Goal: Task Accomplishment & Management: Use online tool/utility

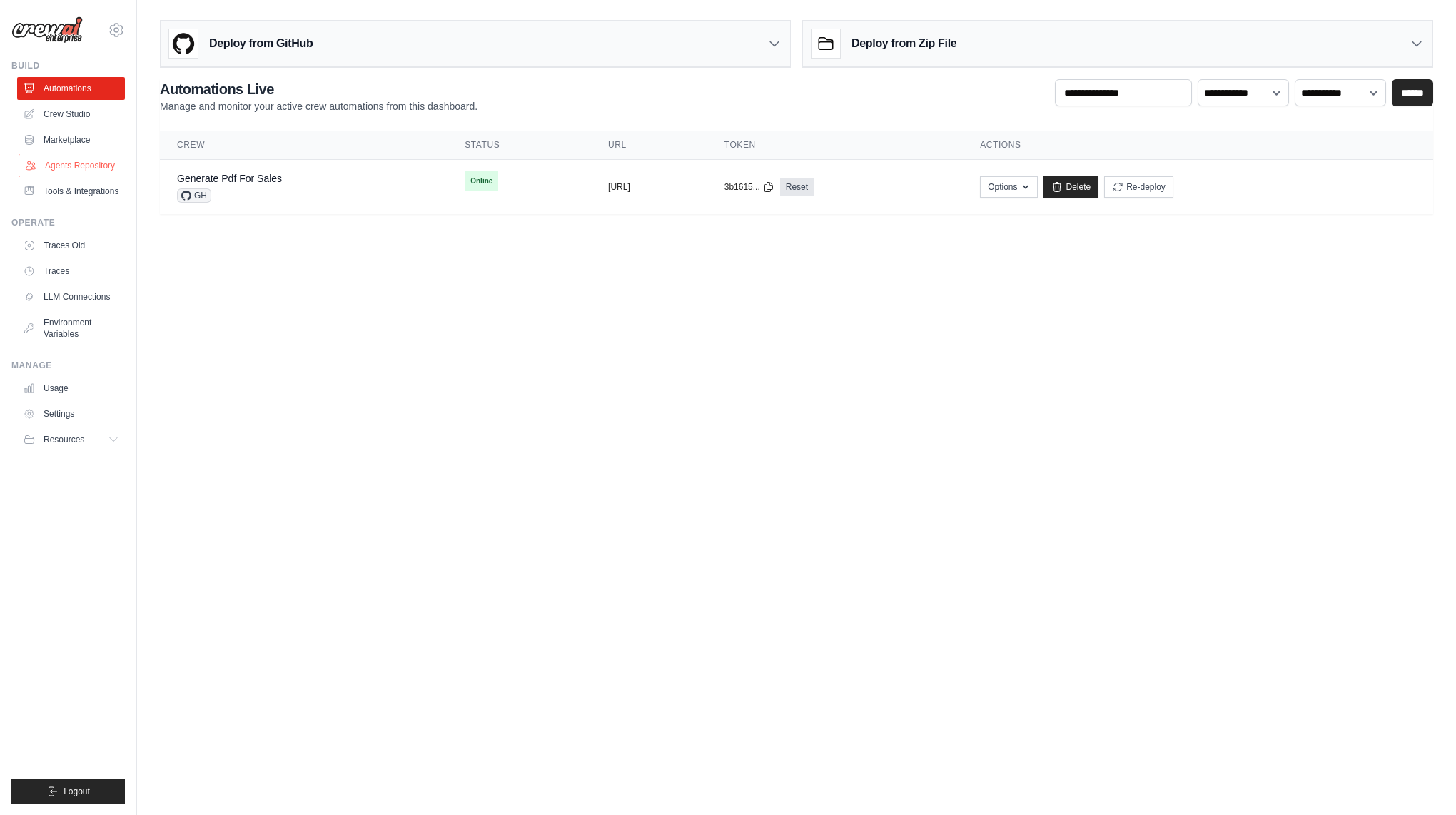
click at [114, 168] on link "Agents Repository" at bounding box center [72, 165] width 108 height 23
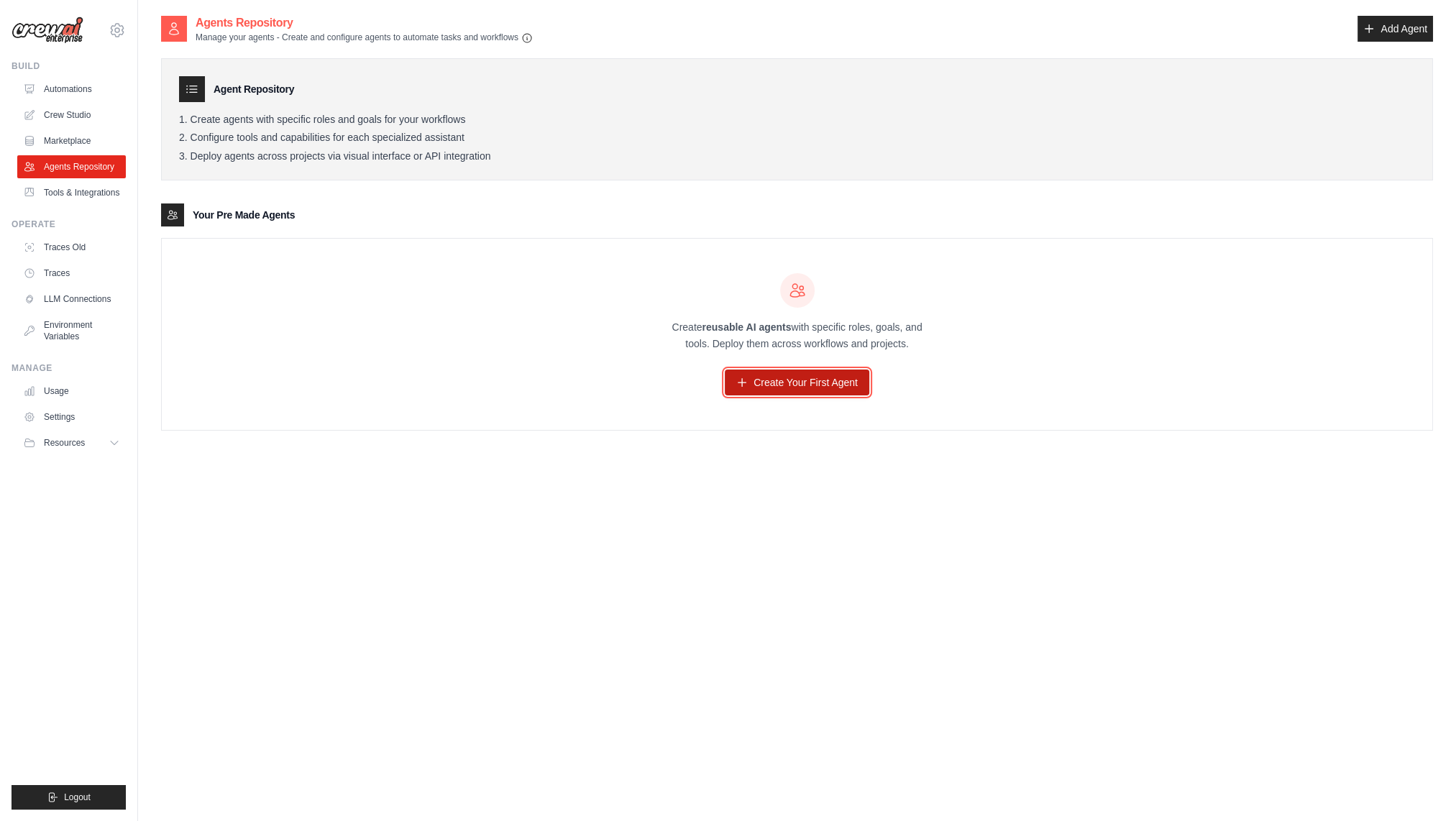
click at [778, 375] on link "Create Your First Agent" at bounding box center [797, 382] width 145 height 26
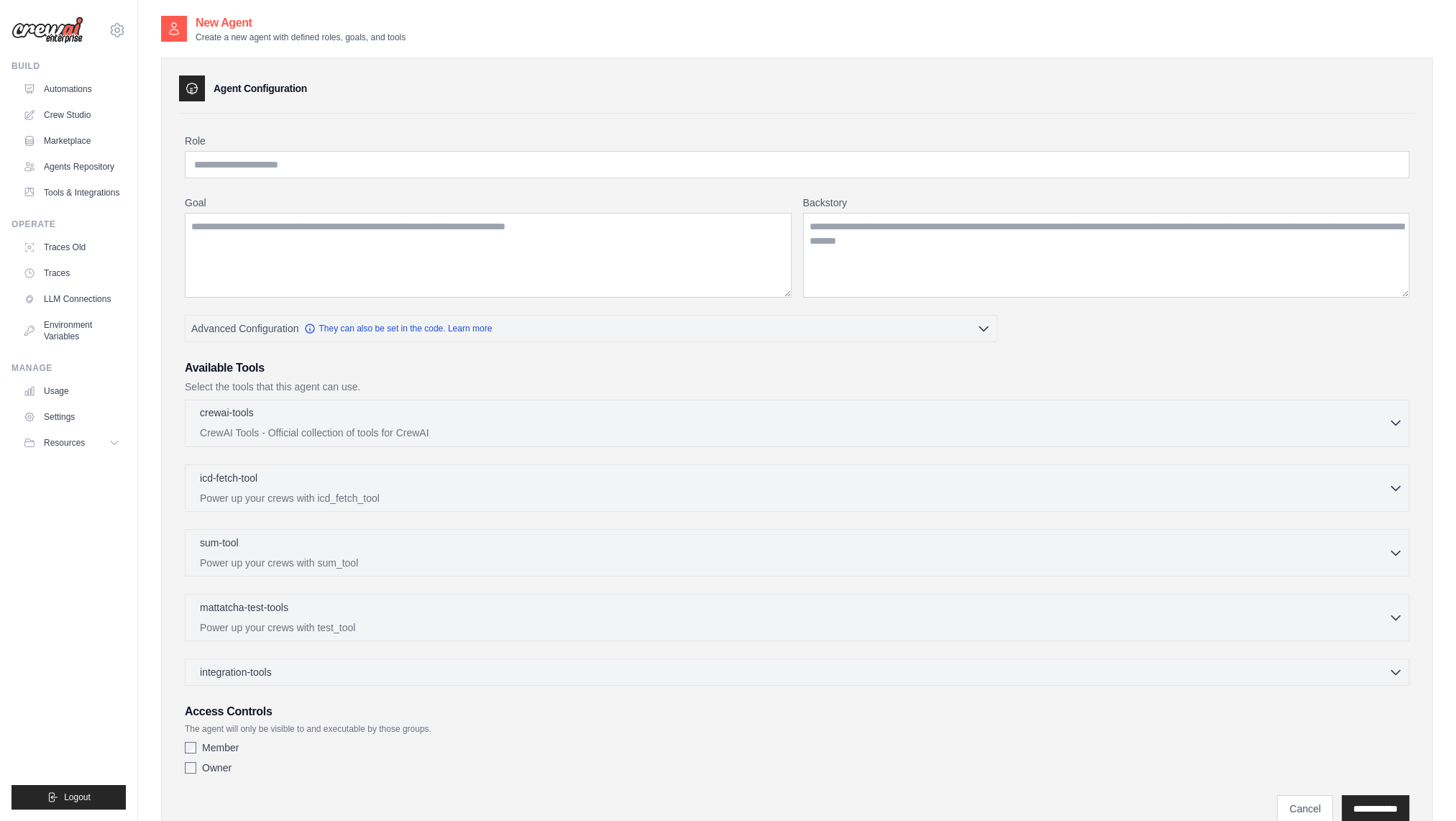
click at [324, 414] on div "crewai-tools 0 selected" at bounding box center [794, 414] width 1189 height 18
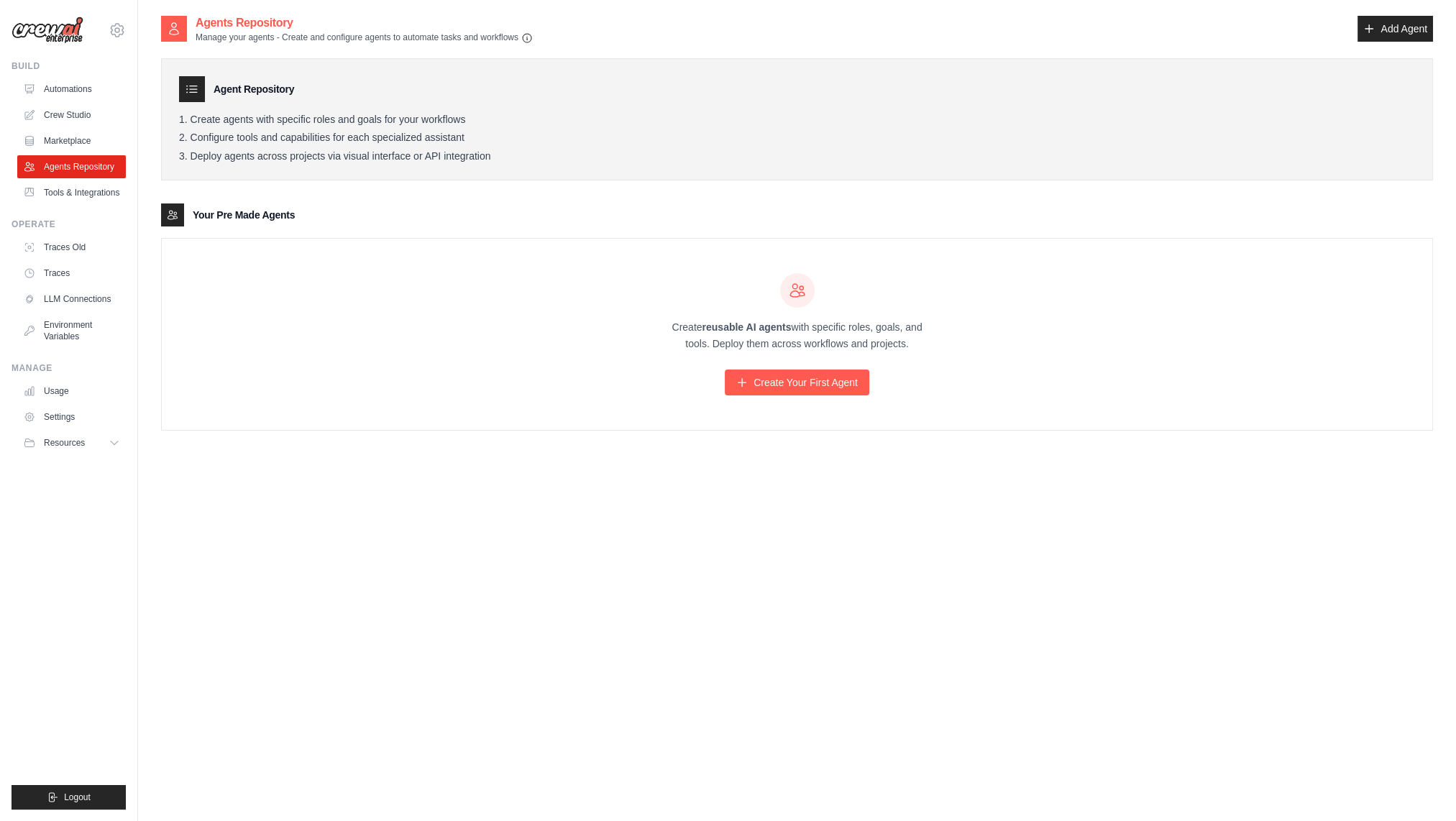
click at [446, 295] on div "Create reusable AI agents with specific roles, goals, and tools. Deploy them ac…" at bounding box center [797, 334] width 1270 height 191
click at [268, 123] on li "Create agents with specific roles and goals for your workflows" at bounding box center [797, 120] width 1236 height 13
drag, startPoint x: 268, startPoint y: 123, endPoint x: 275, endPoint y: 156, distance: 33.7
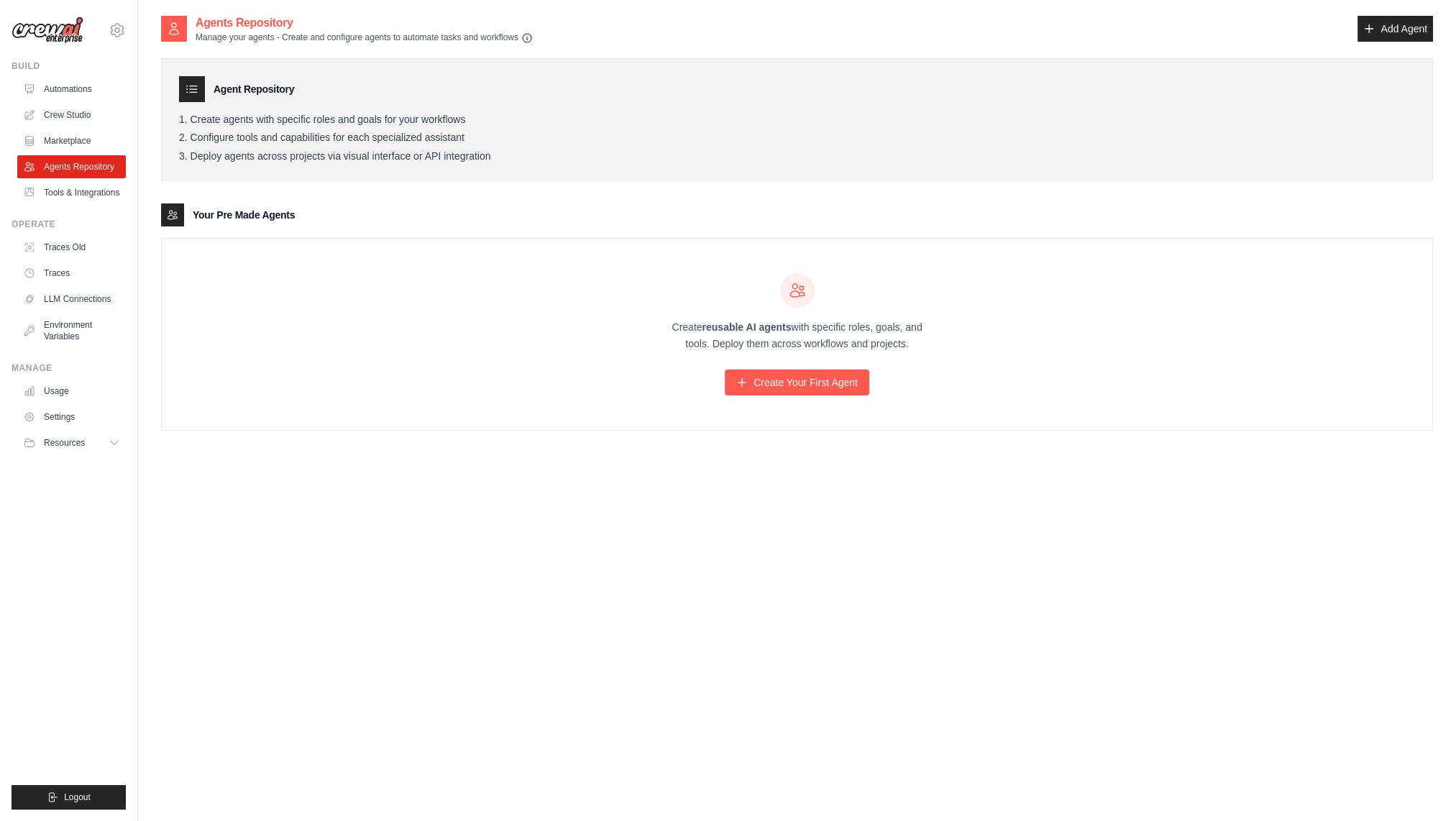
click at [275, 156] on li "Deploy agents across projects via visual interface or API integration" at bounding box center [797, 157] width 1236 height 13
click at [97, 94] on link "Automations" at bounding box center [73, 89] width 109 height 23
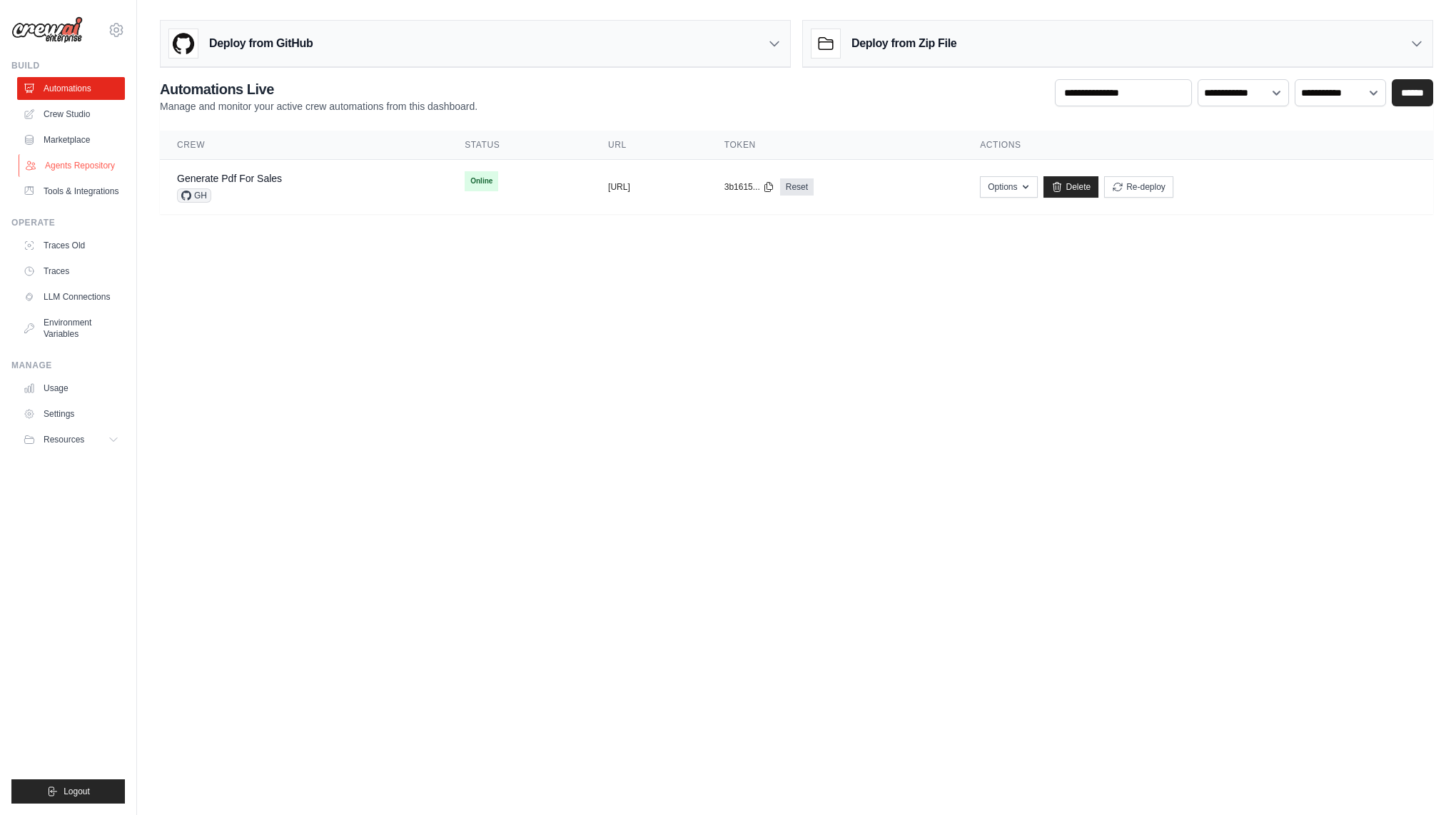
click at [85, 171] on link "Agents Repository" at bounding box center [72, 165] width 108 height 23
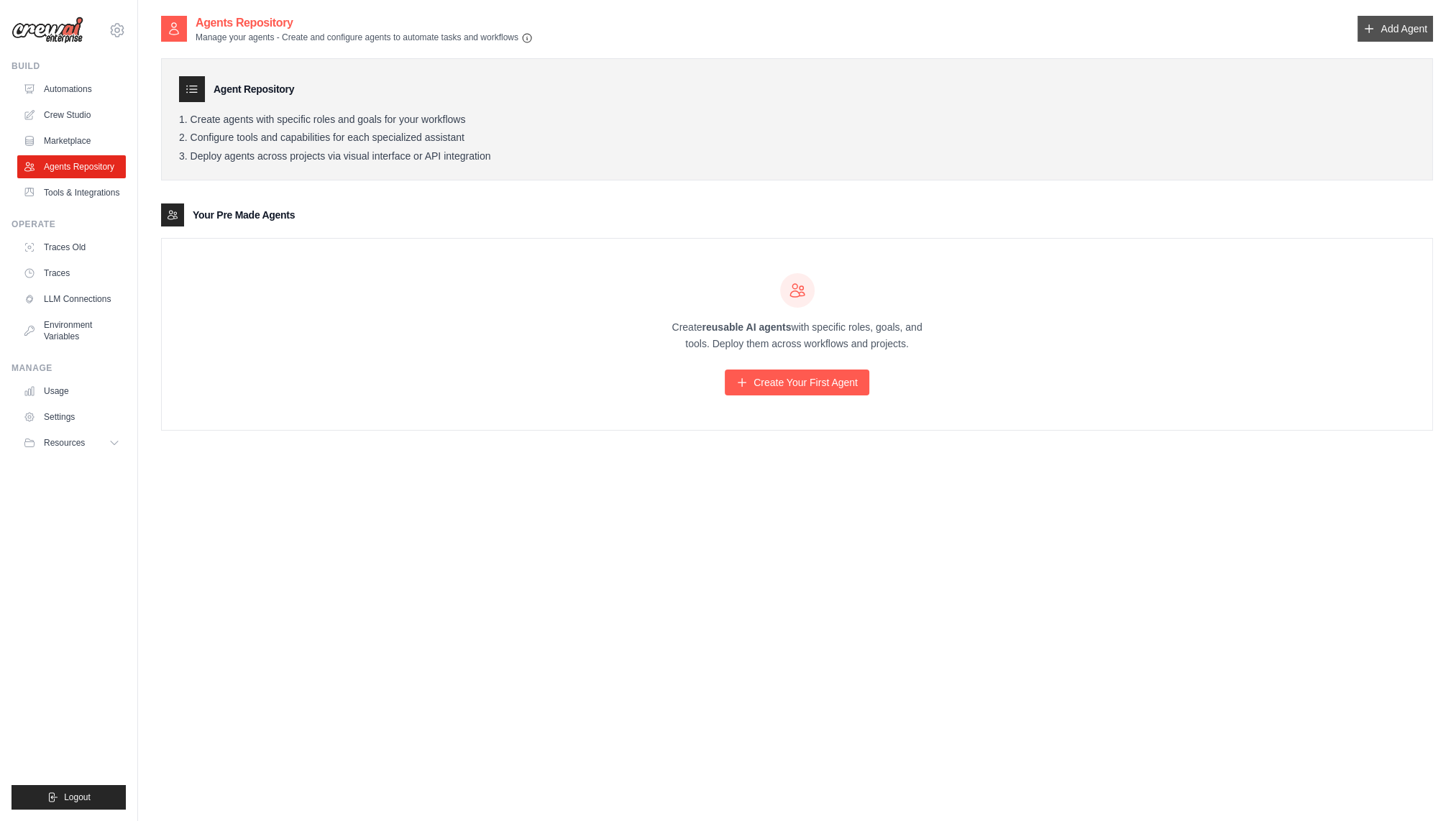
click at [1378, 30] on link "Add Agent" at bounding box center [1395, 29] width 76 height 26
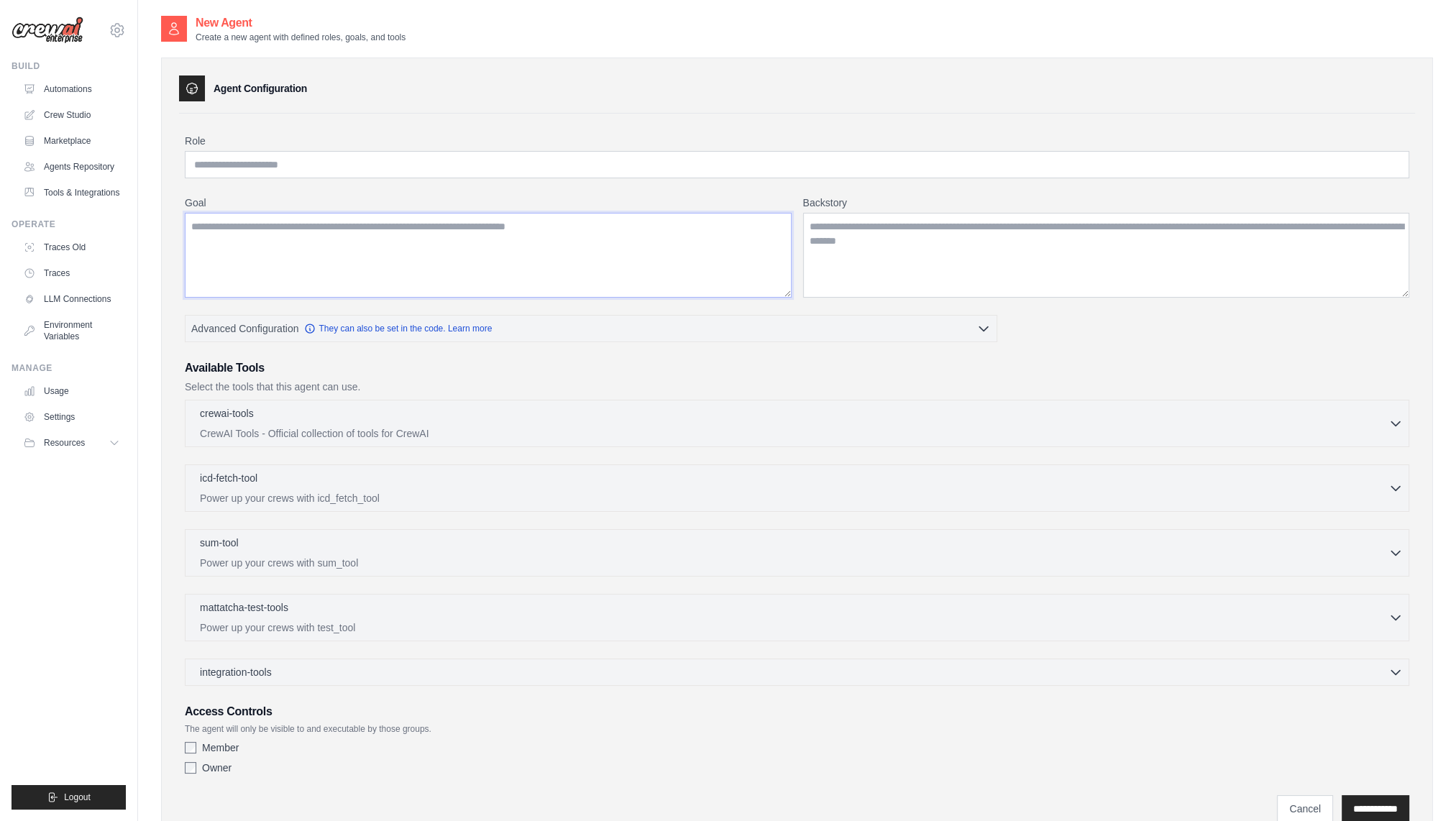
click at [725, 250] on textarea "Goal" at bounding box center [488, 256] width 607 height 85
click at [969, 247] on textarea "Backstory" at bounding box center [1107, 256] width 607 height 85
click at [554, 236] on textarea "Goal" at bounding box center [488, 256] width 607 height 85
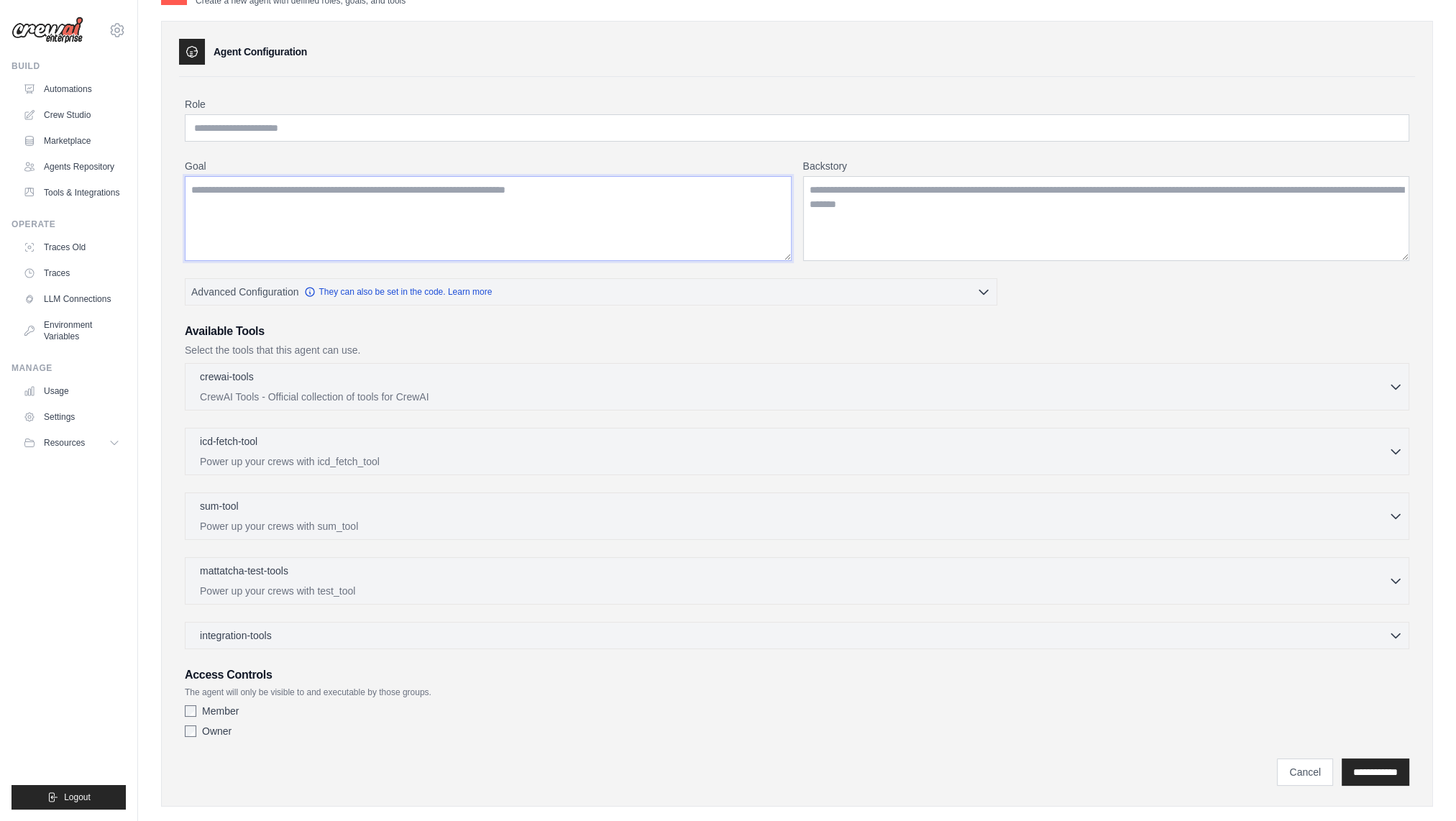
scroll to position [56, 0]
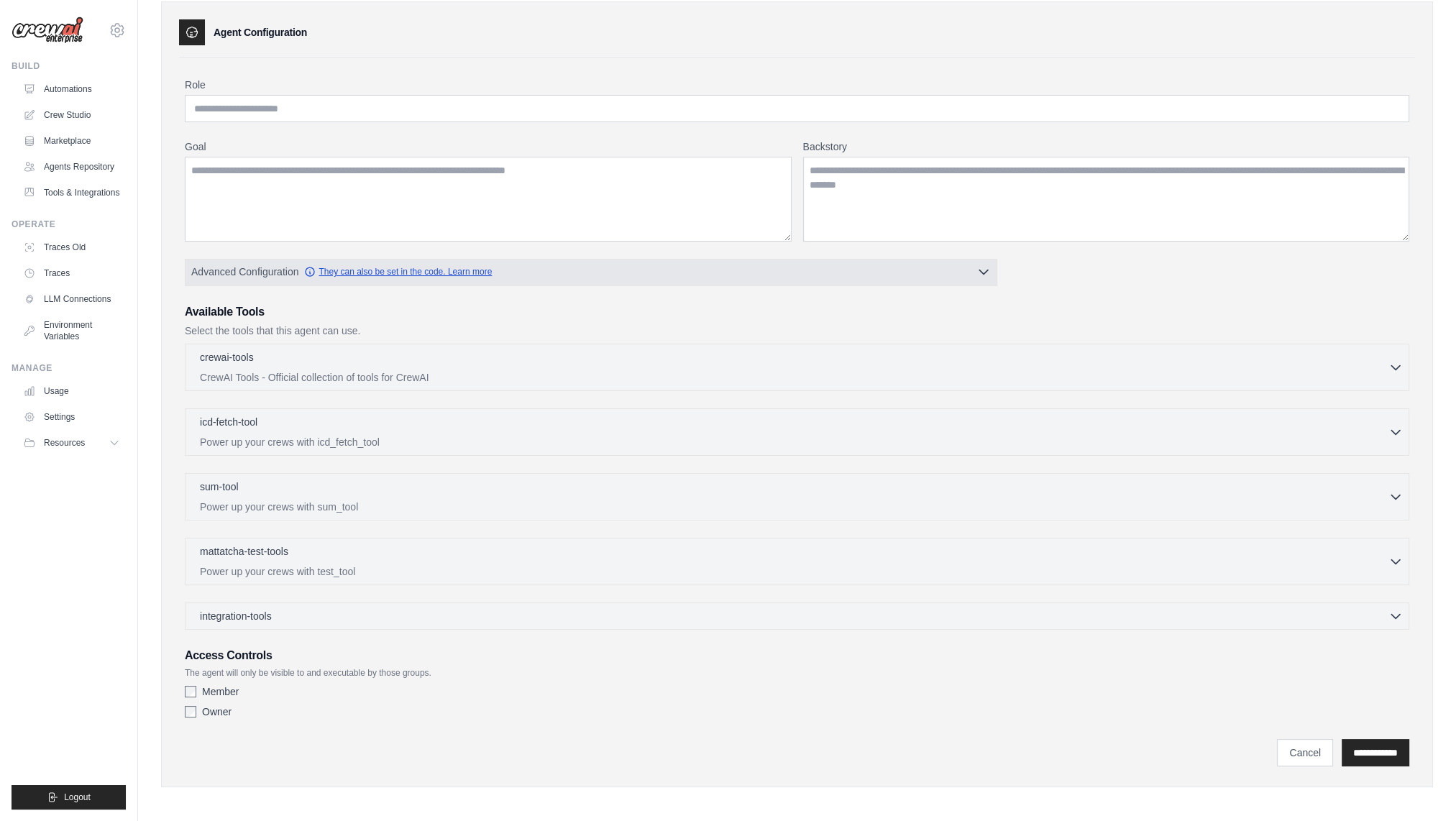
click at [441, 274] on link "They can also be set in the code. Learn more" at bounding box center [398, 272] width 188 height 12
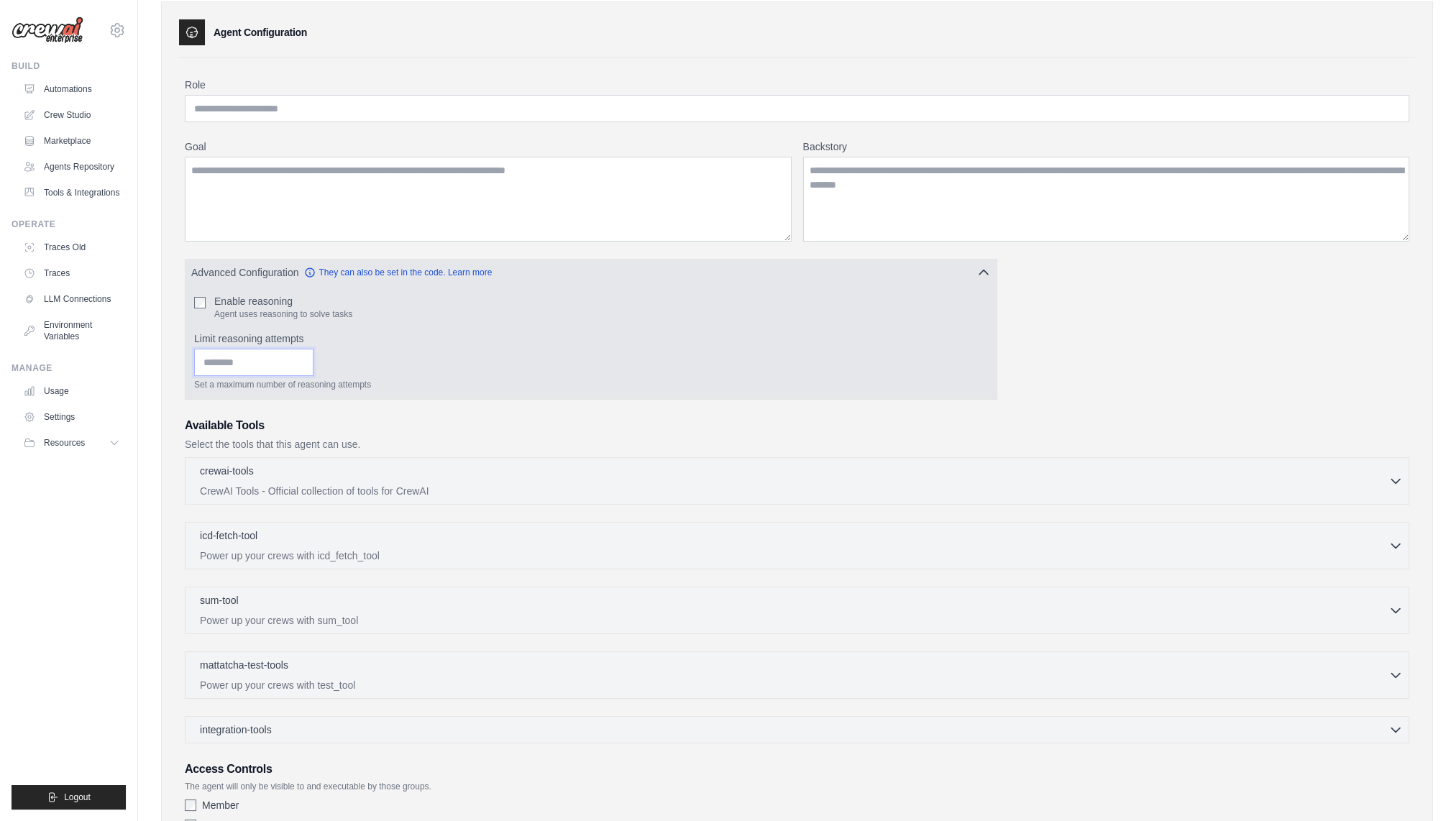
click at [268, 359] on input "Limit reasoning attempts" at bounding box center [253, 362] width 120 height 27
click at [242, 300] on label "Enable reasoning" at bounding box center [283, 302] width 138 height 15
click at [253, 360] on input "Limit reasoning attempts" at bounding box center [253, 362] width 120 height 27
click at [314, 364] on input "Limit reasoning attempts" at bounding box center [253, 362] width 120 height 27
click at [314, 364] on input "*" at bounding box center [253, 362] width 120 height 27
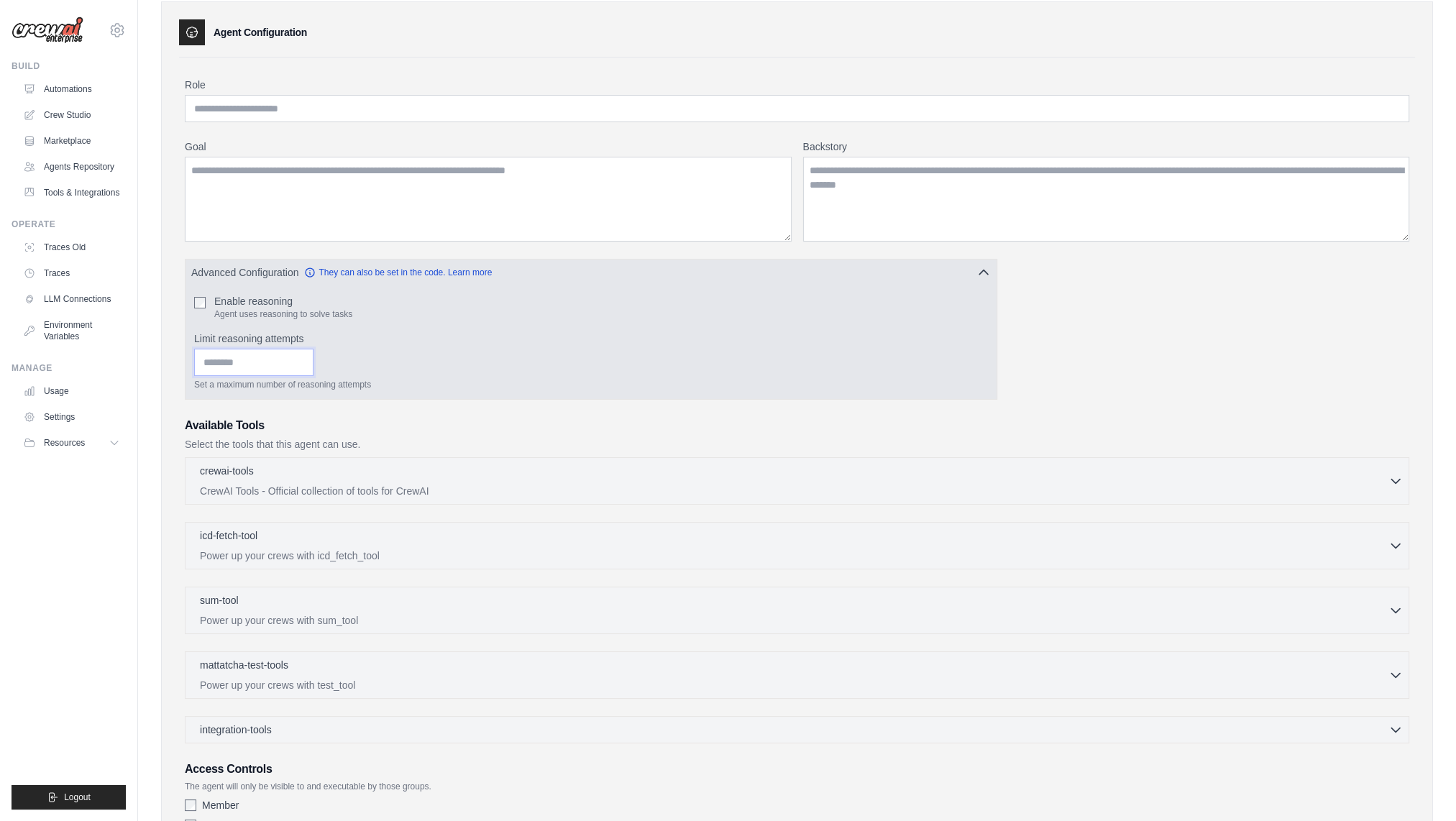
click at [314, 352] on input "*" at bounding box center [253, 362] width 120 height 27
click at [314, 354] on input "*" at bounding box center [253, 362] width 120 height 27
type input "*"
click at [314, 360] on input "*" at bounding box center [253, 362] width 120 height 27
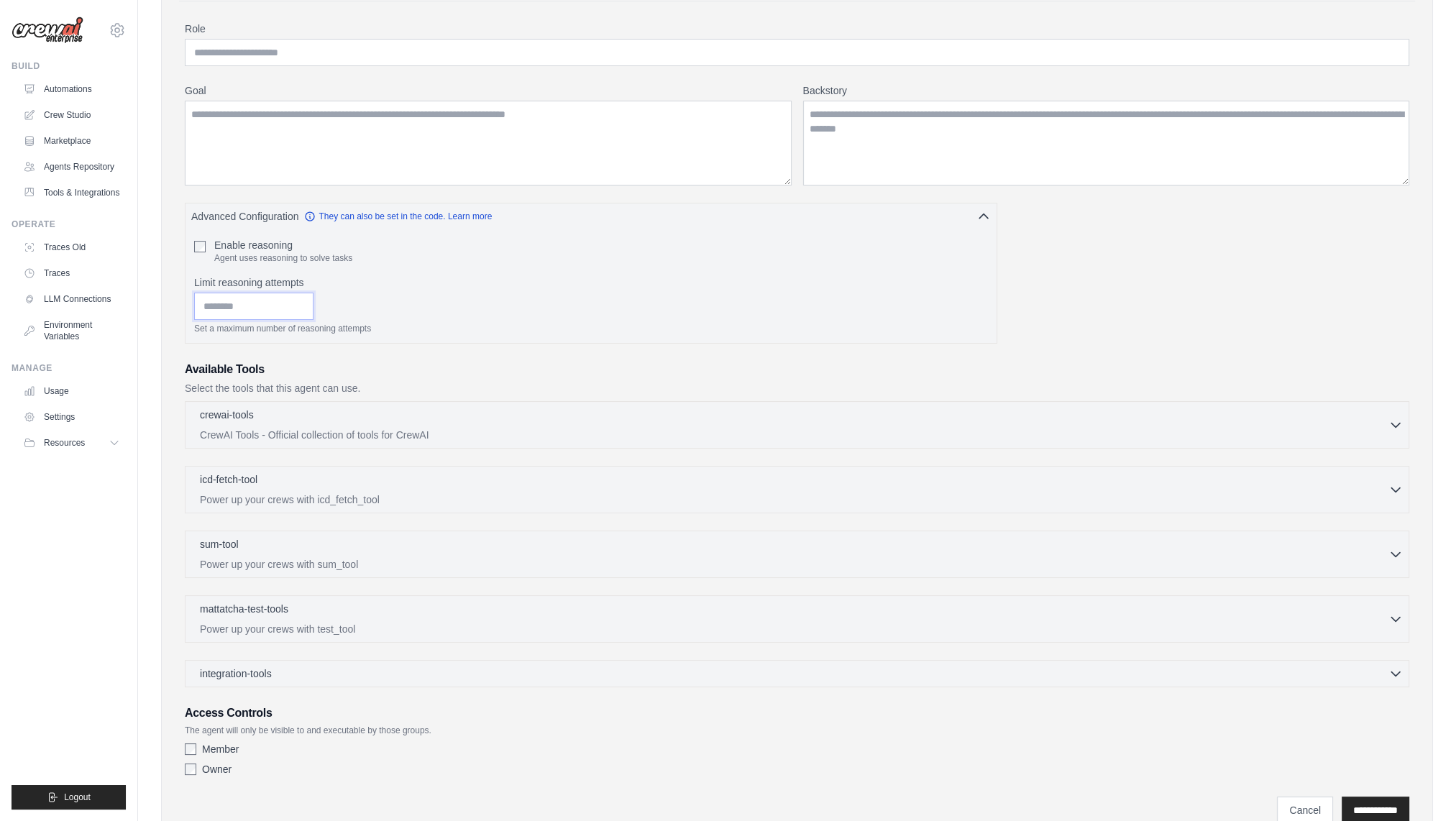
scroll to position [170, 0]
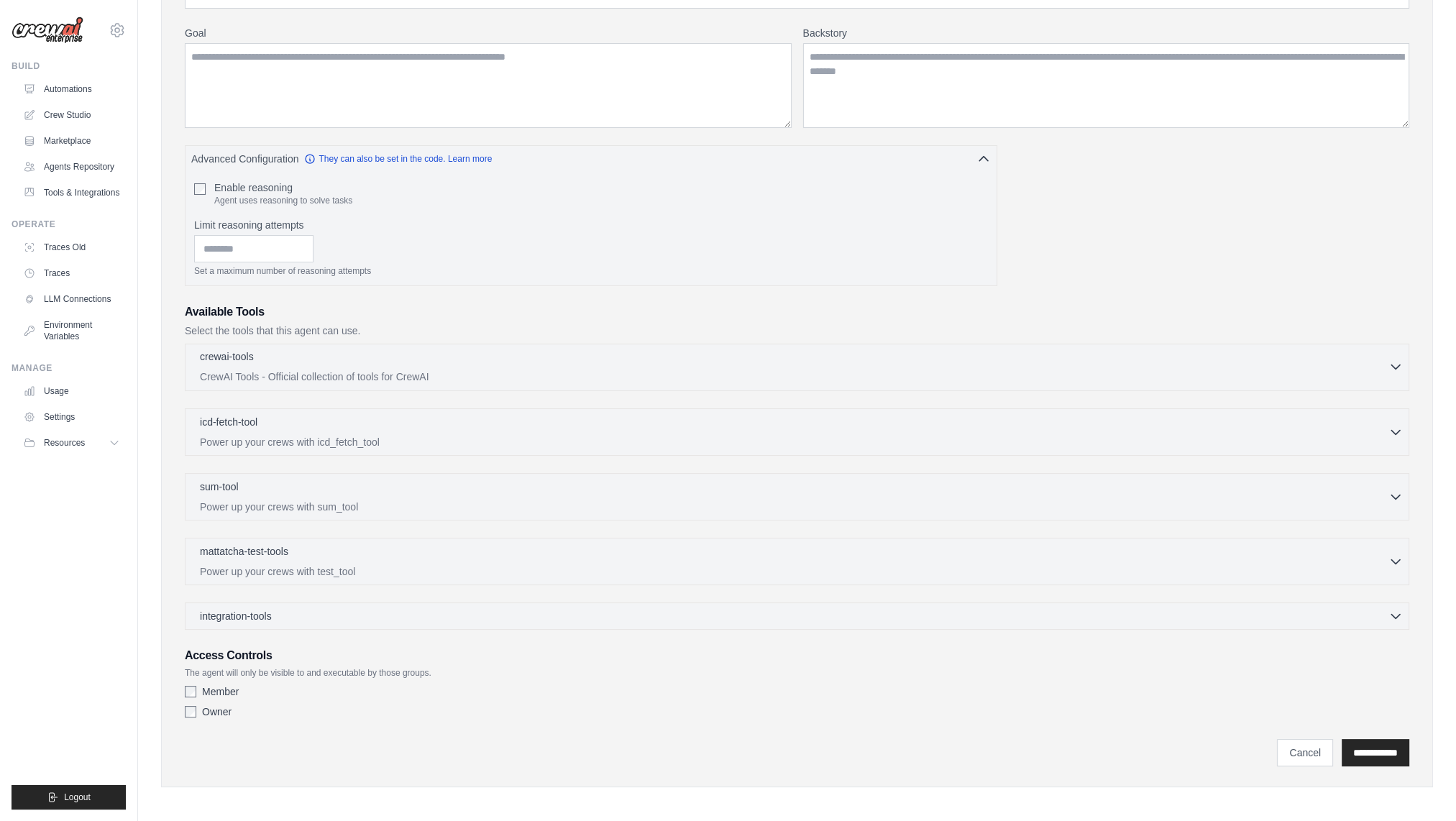
click at [349, 372] on p "CrewAI Tools - Official collection of tools for CrewAI" at bounding box center [794, 377] width 1189 height 15
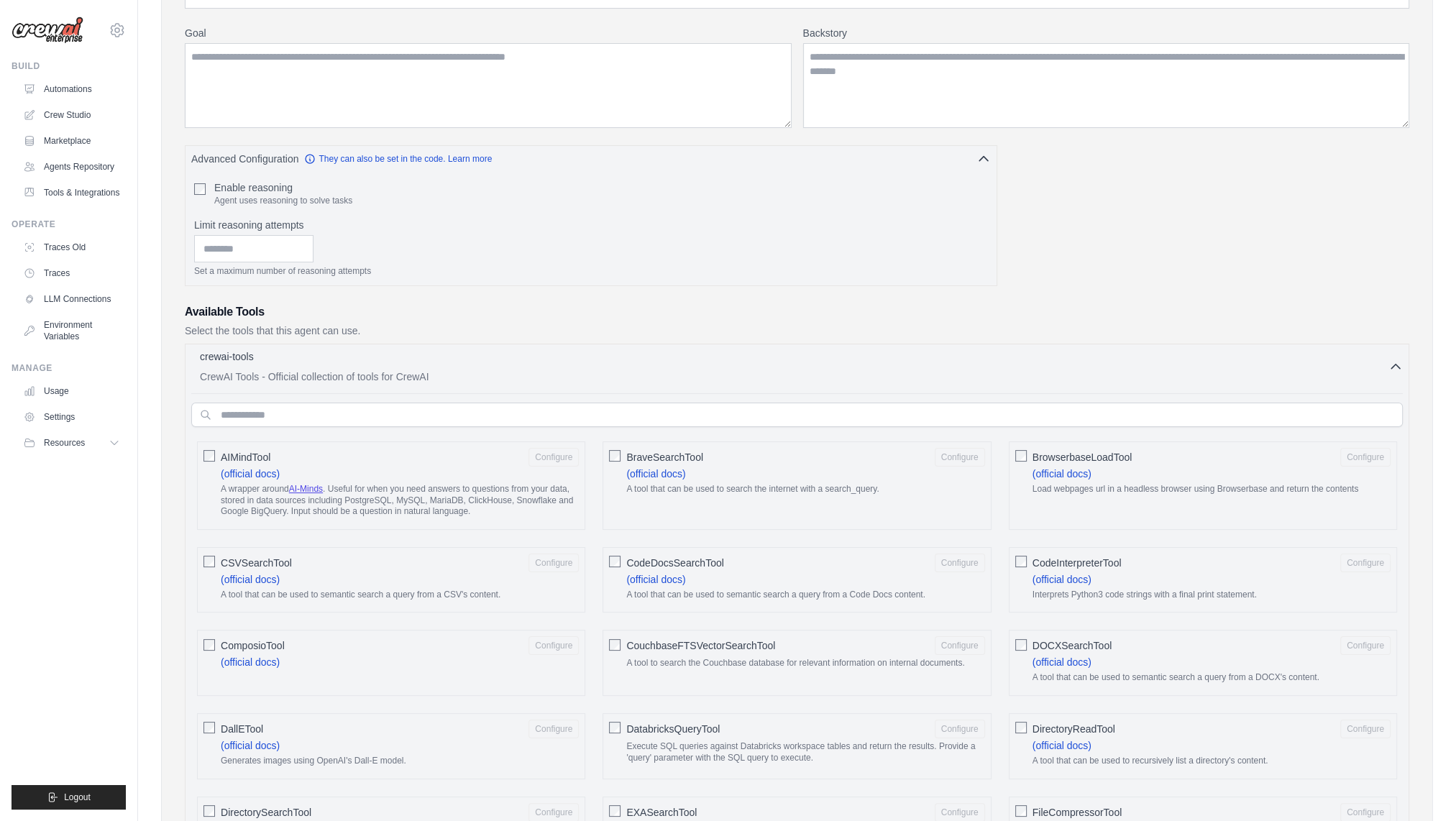
click at [349, 372] on p "CrewAI Tools - Official collection of tools for CrewAI" at bounding box center [794, 377] width 1189 height 15
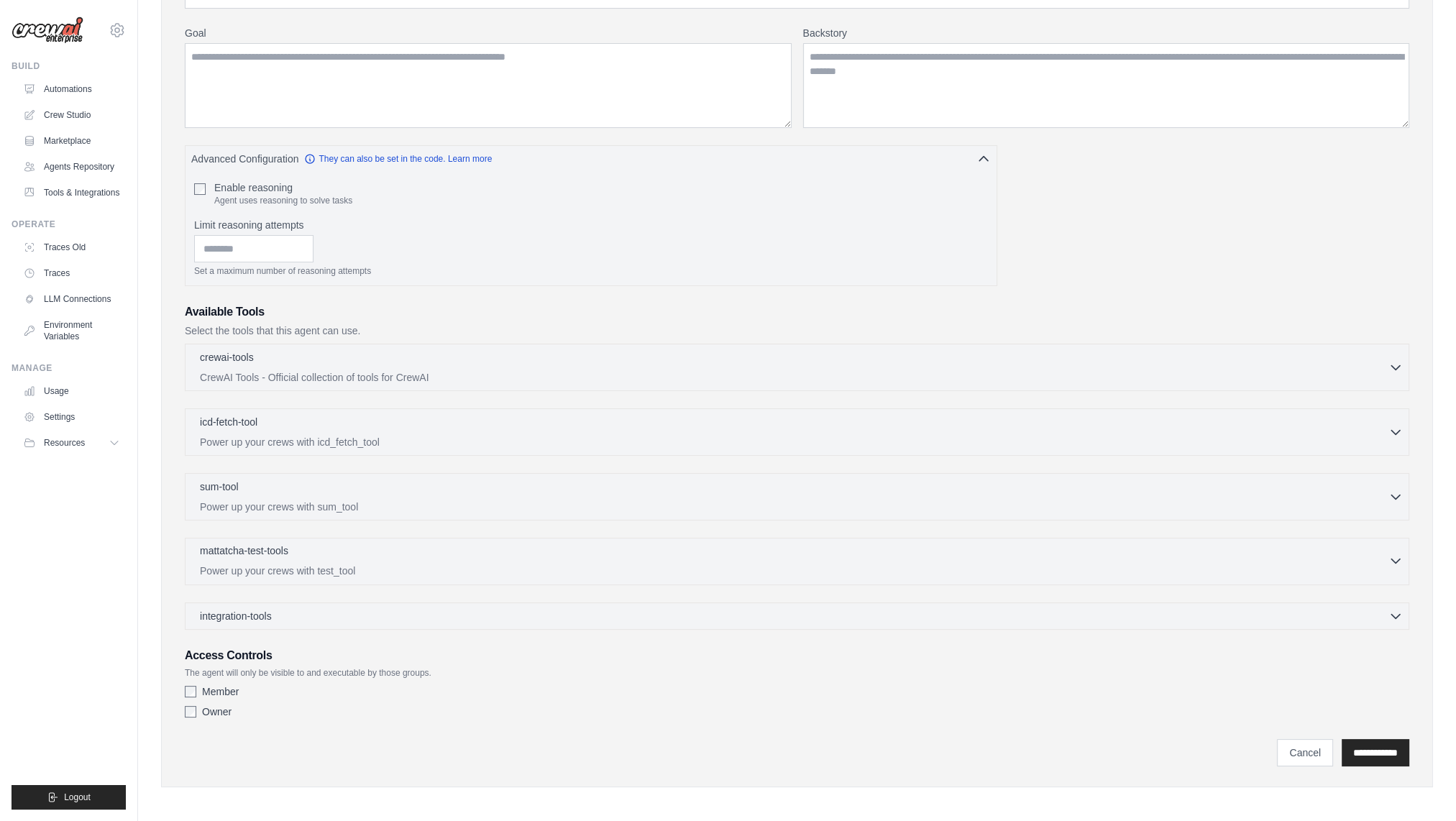
click at [327, 564] on p "Power up your crews with test_tool" at bounding box center [794, 571] width 1189 height 15
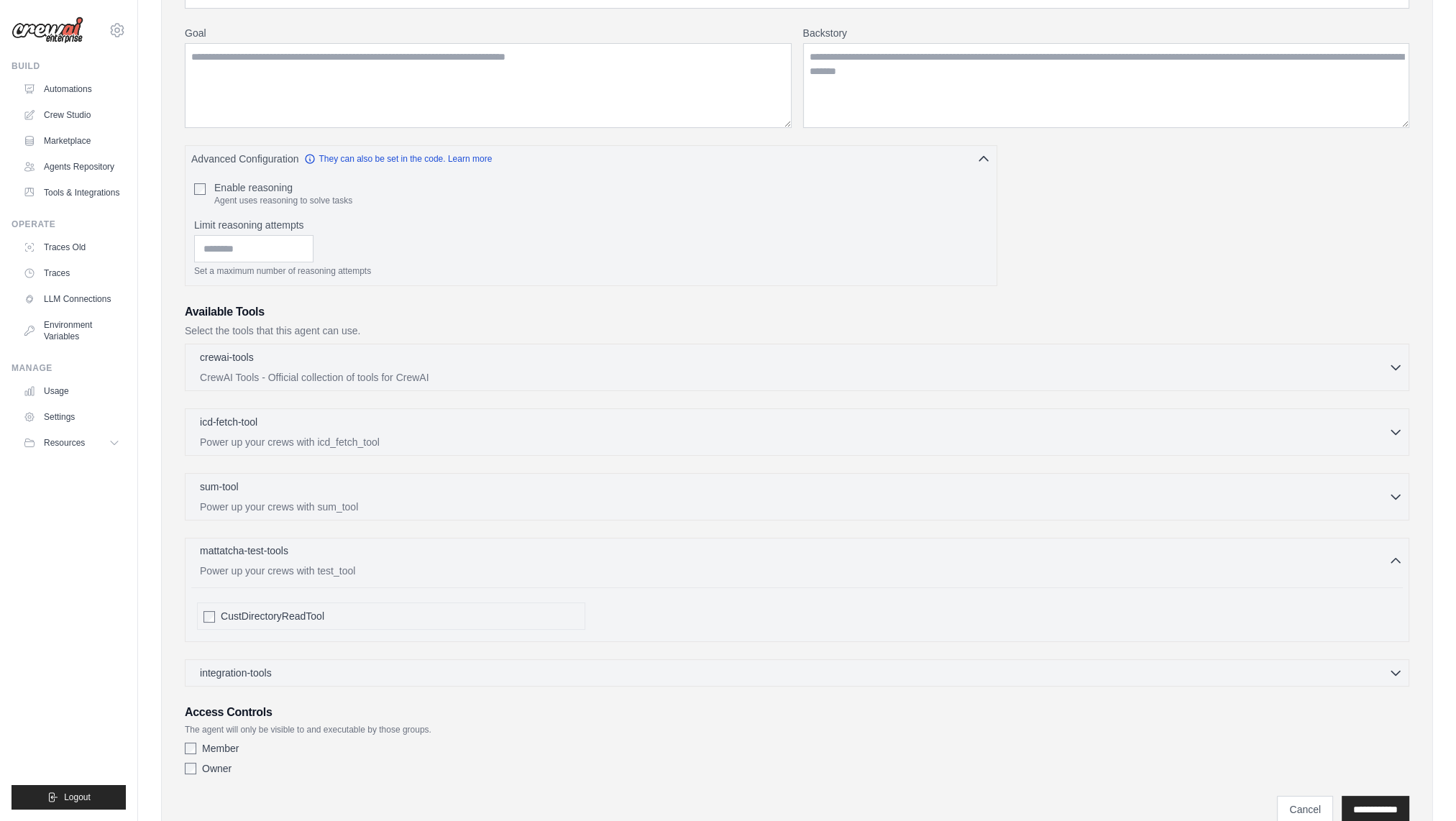
click at [327, 564] on p "Power up your crews with test_tool" at bounding box center [794, 571] width 1189 height 15
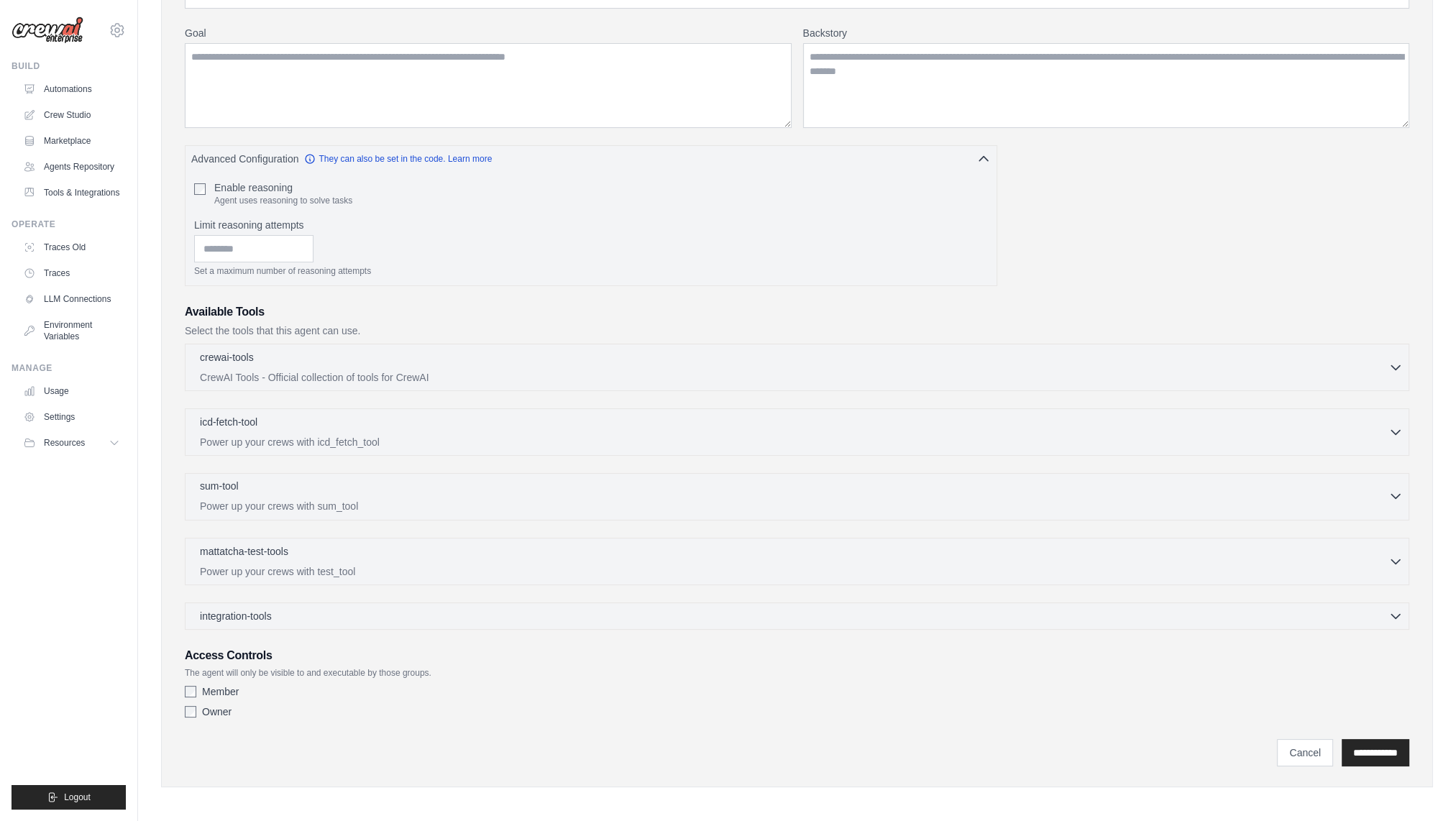
click at [341, 499] on p "Power up your crews with sum_tool" at bounding box center [794, 507] width 1189 height 15
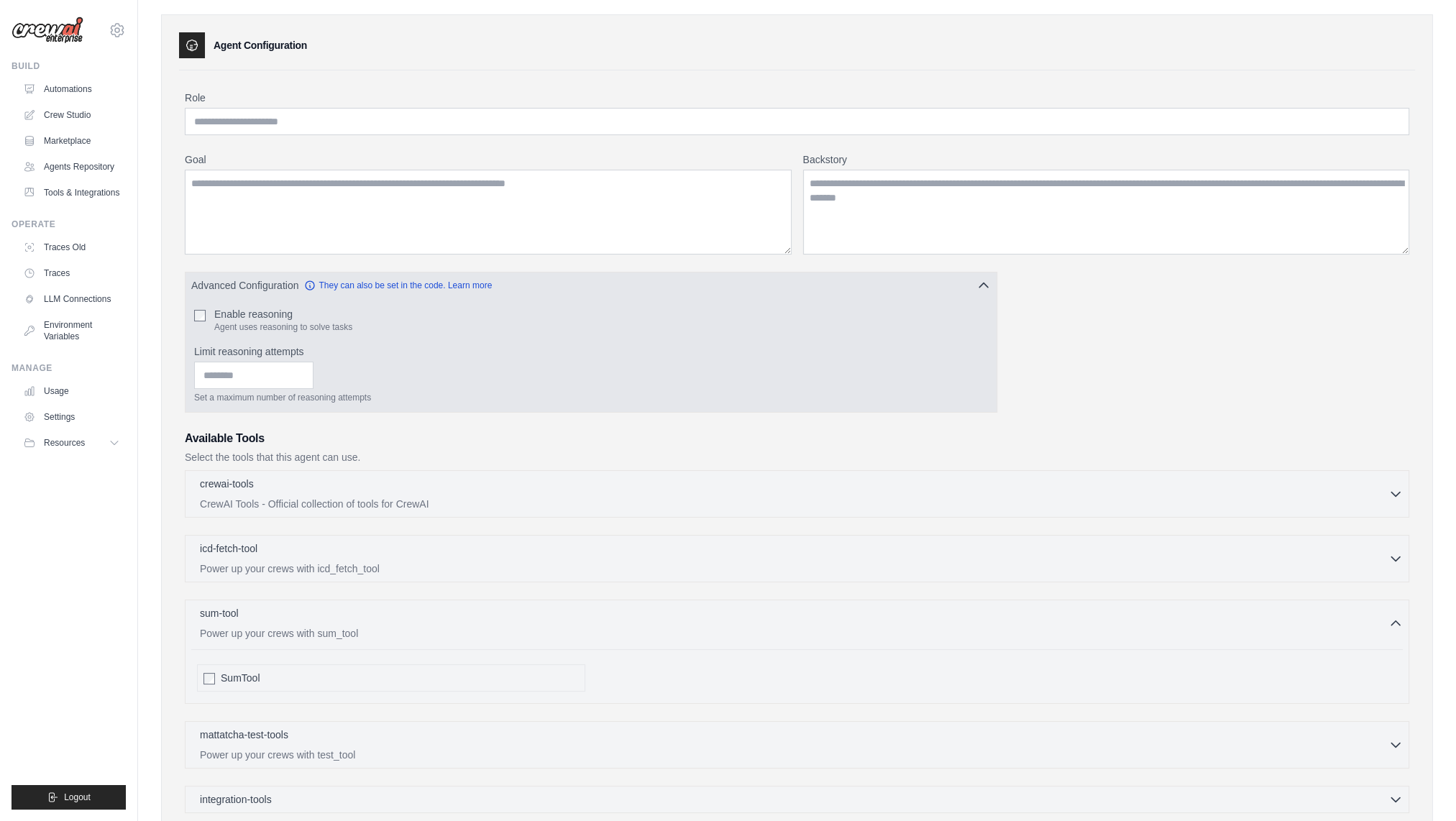
scroll to position [0, 0]
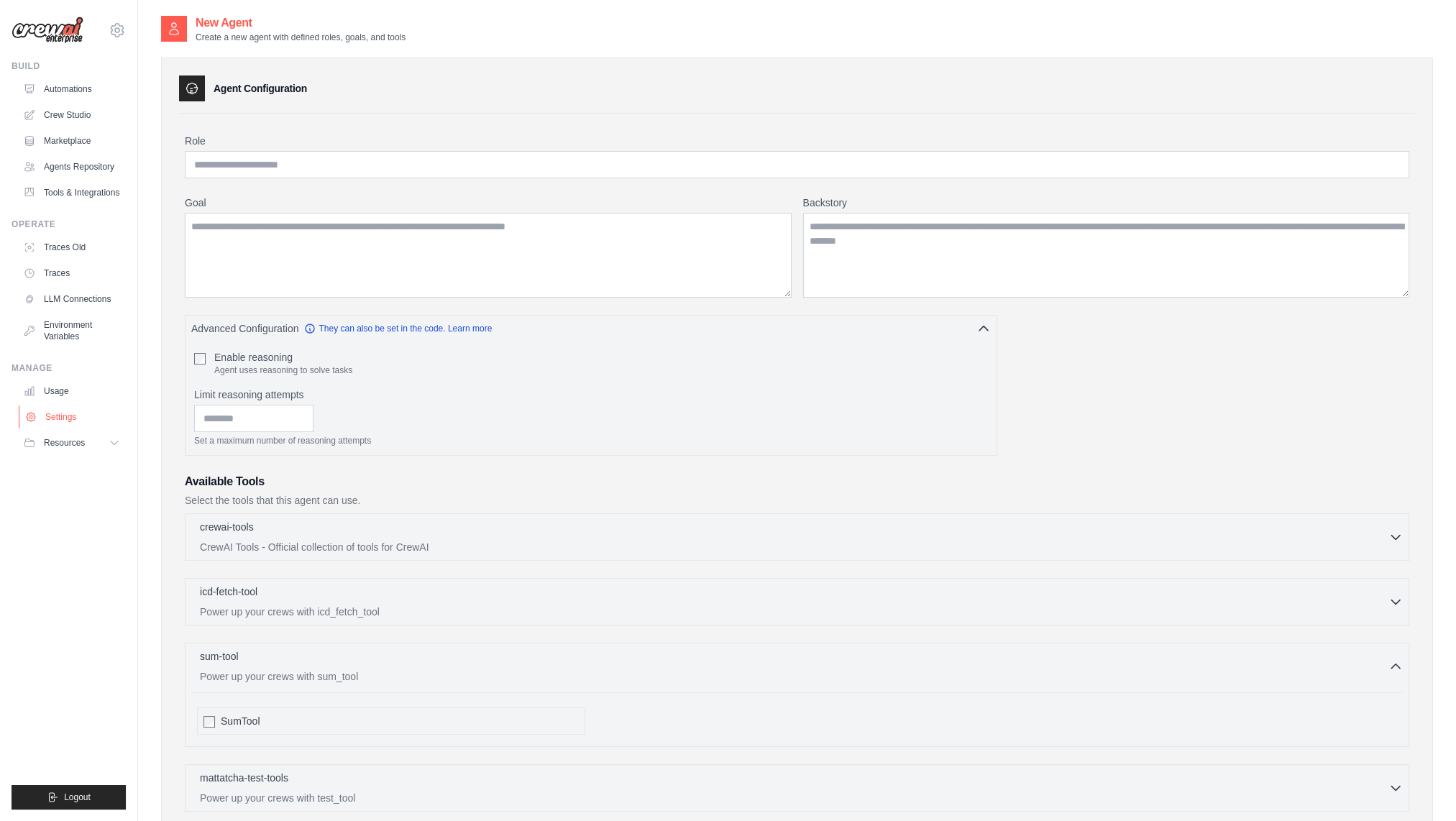
click at [64, 422] on link "Settings" at bounding box center [73, 416] width 109 height 23
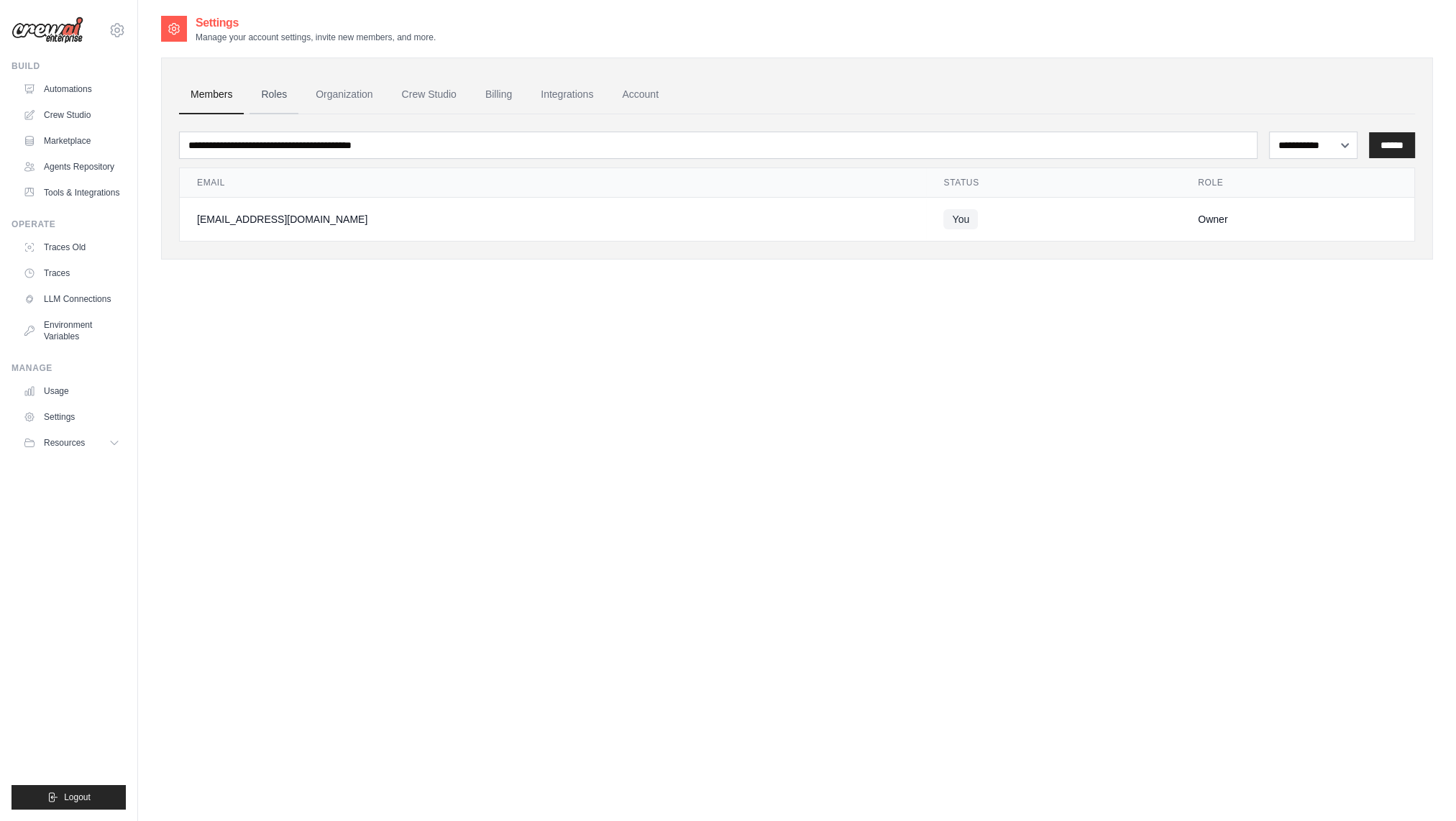
click at [280, 98] on link "Roles" at bounding box center [274, 95] width 49 height 39
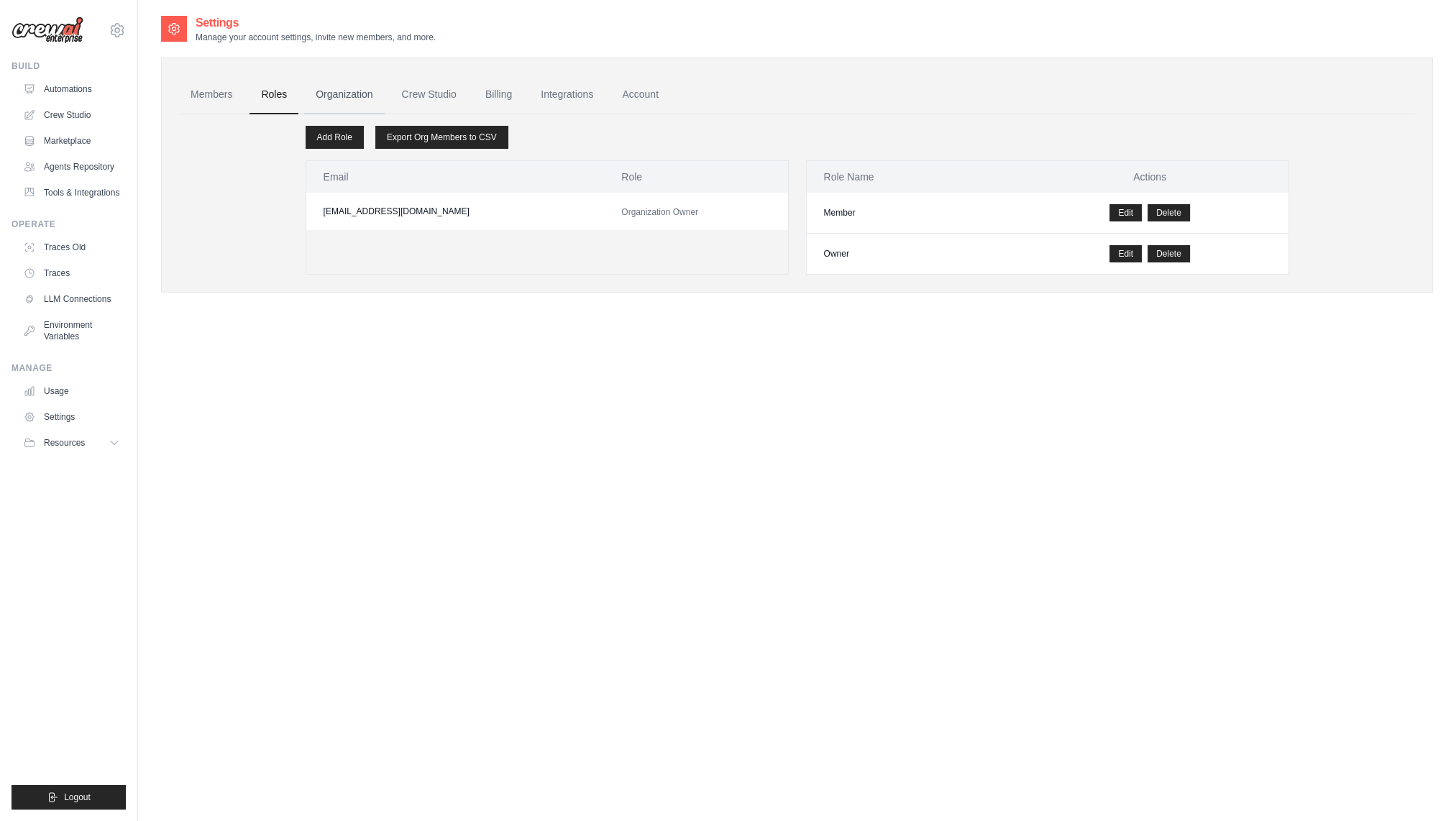
click at [341, 98] on link "Organization" at bounding box center [344, 95] width 80 height 39
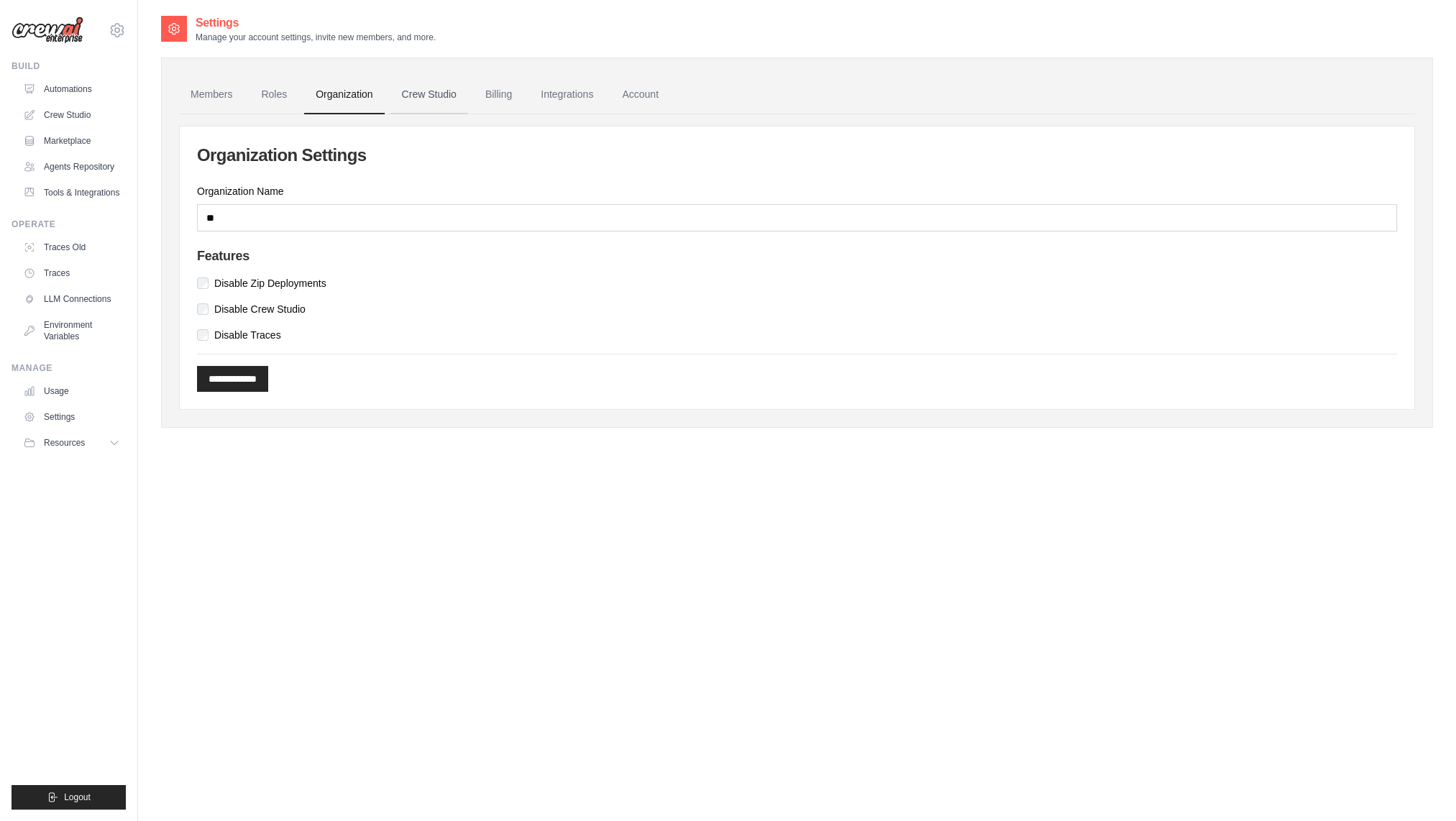
click at [435, 94] on link "Crew Studio" at bounding box center [430, 95] width 78 height 39
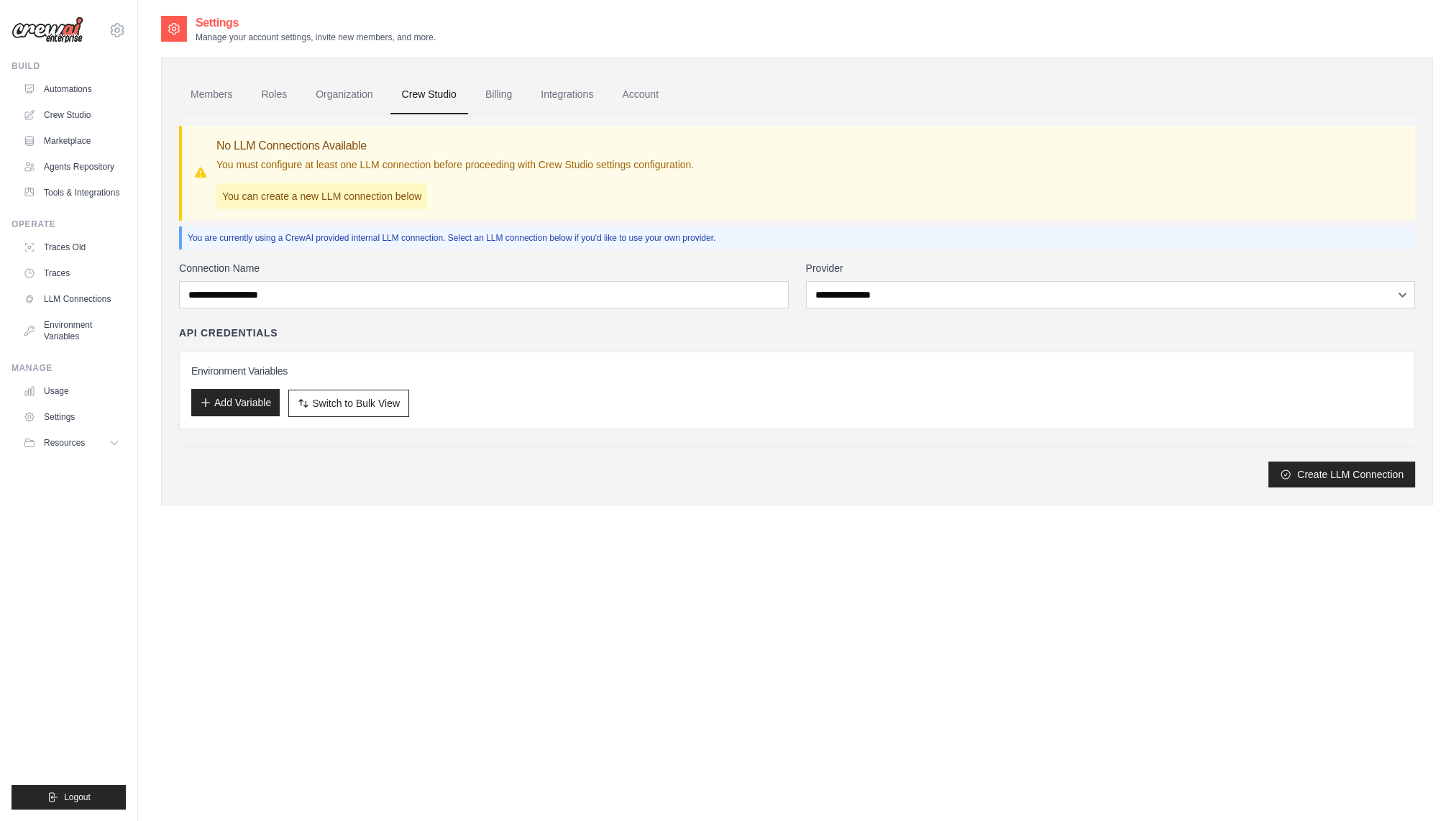
click at [264, 405] on button "Add Variable" at bounding box center [235, 402] width 88 height 27
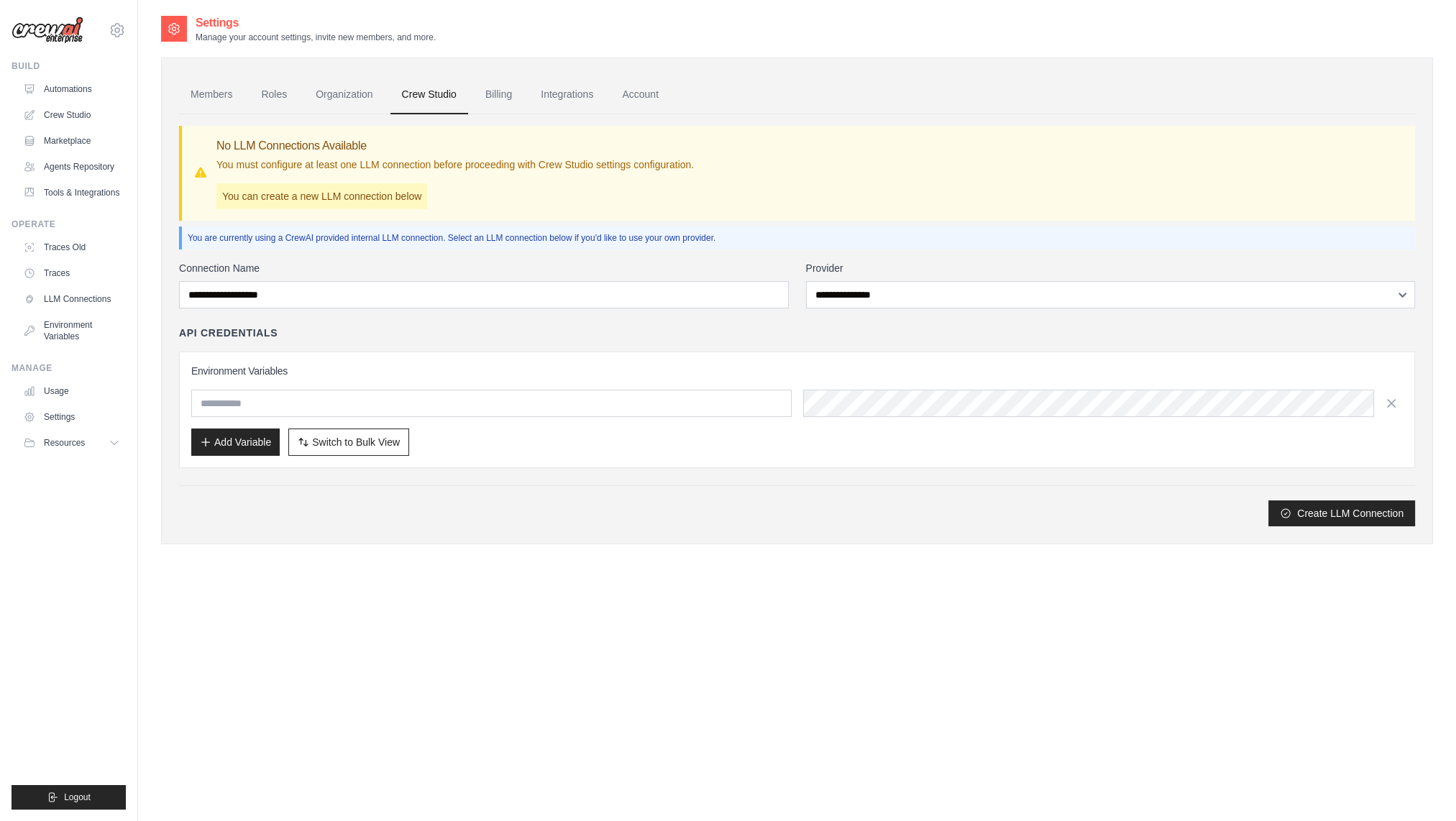
click at [276, 405] on input "text" at bounding box center [491, 403] width 601 height 27
click at [582, 532] on div "Members Roles Organization Crew Studio Billing Integrations Account No LLM Conn…" at bounding box center [797, 300] width 1272 height 487
click at [411, 400] on input "text" at bounding box center [491, 403] width 601 height 27
click at [591, 519] on div "Create LLM Connection" at bounding box center [797, 513] width 1236 height 26
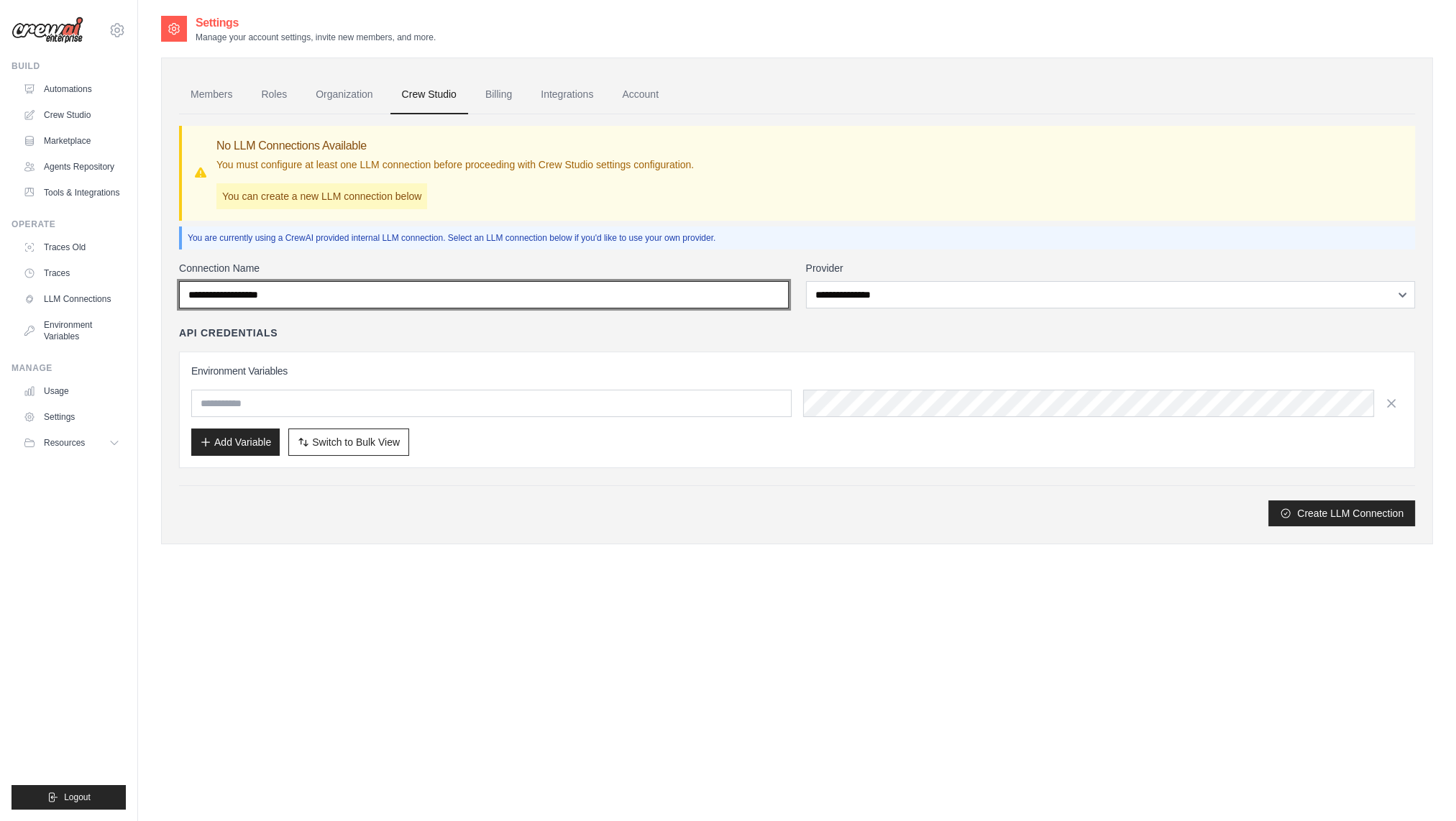
click at [279, 299] on input "Connection Name" at bounding box center [484, 294] width 609 height 27
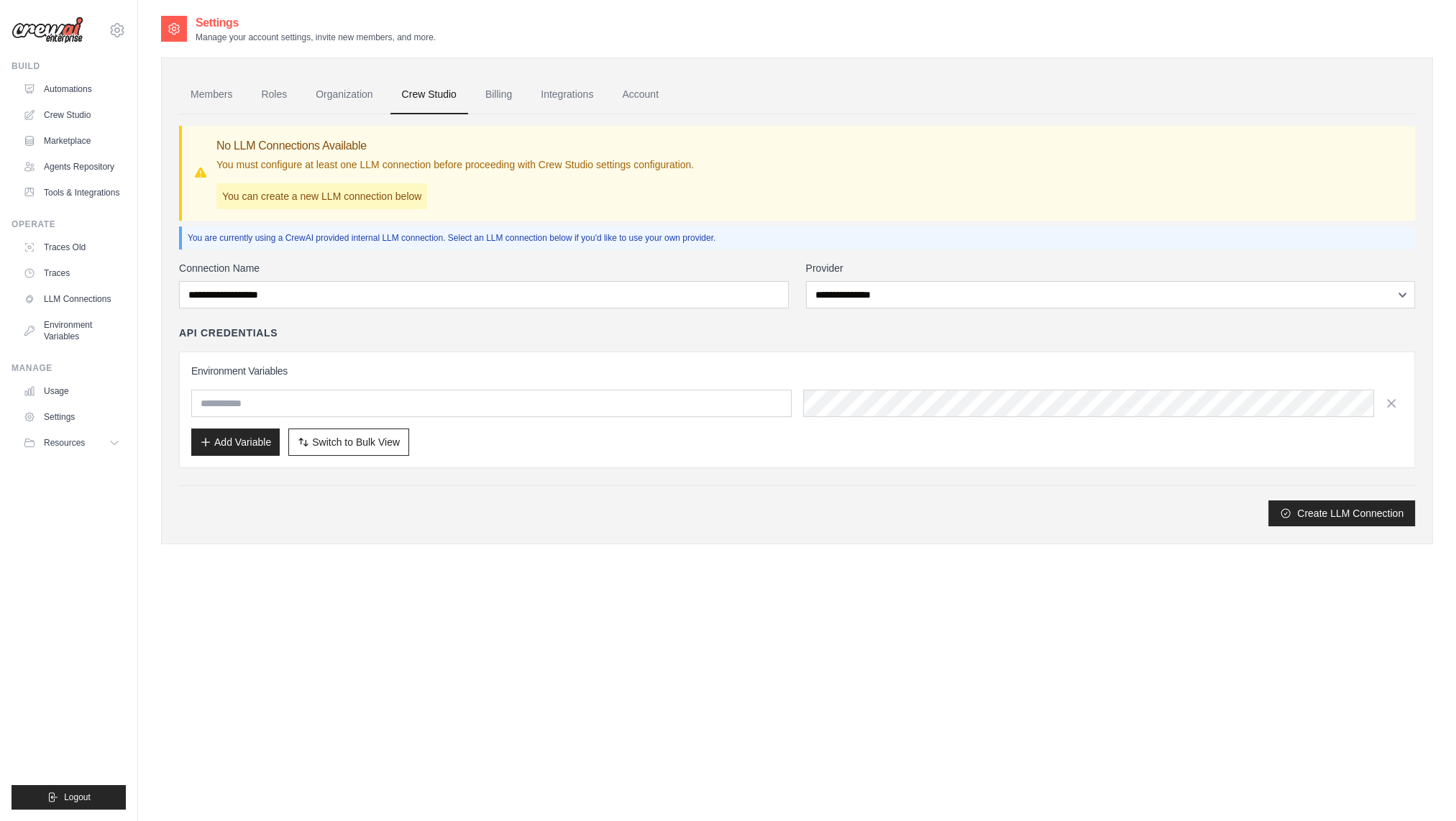
click at [592, 360] on div "Environment Variables Add Variable Switch to Bulk View Switch to Table View" at bounding box center [797, 410] width 1236 height 117
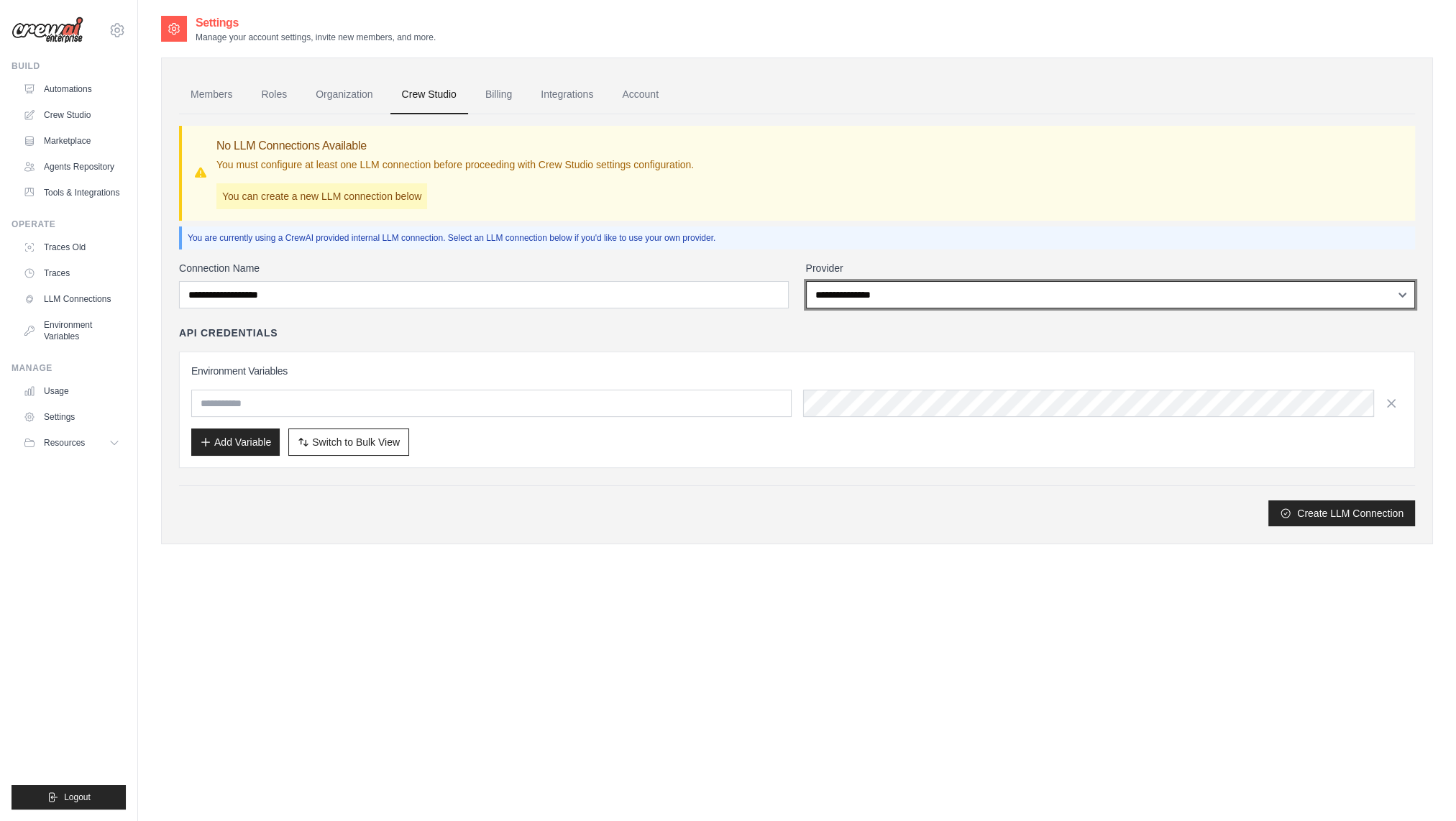
click at [874, 297] on select "**********" at bounding box center [1111, 294] width 609 height 27
click at [806, 281] on select "**********" at bounding box center [1111, 294] width 609 height 27
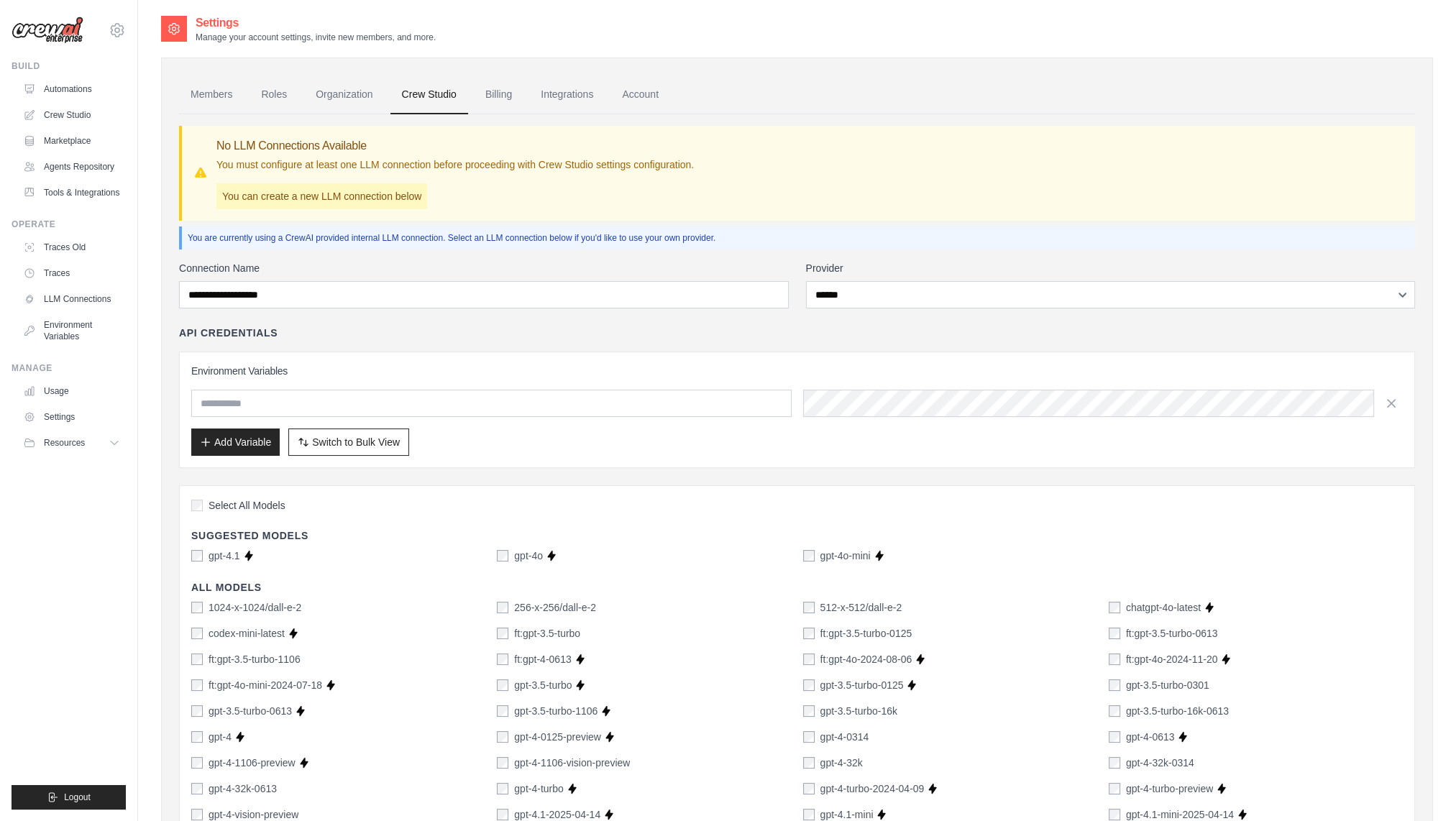
click at [831, 330] on div "API Credentials" at bounding box center [797, 333] width 1236 height 15
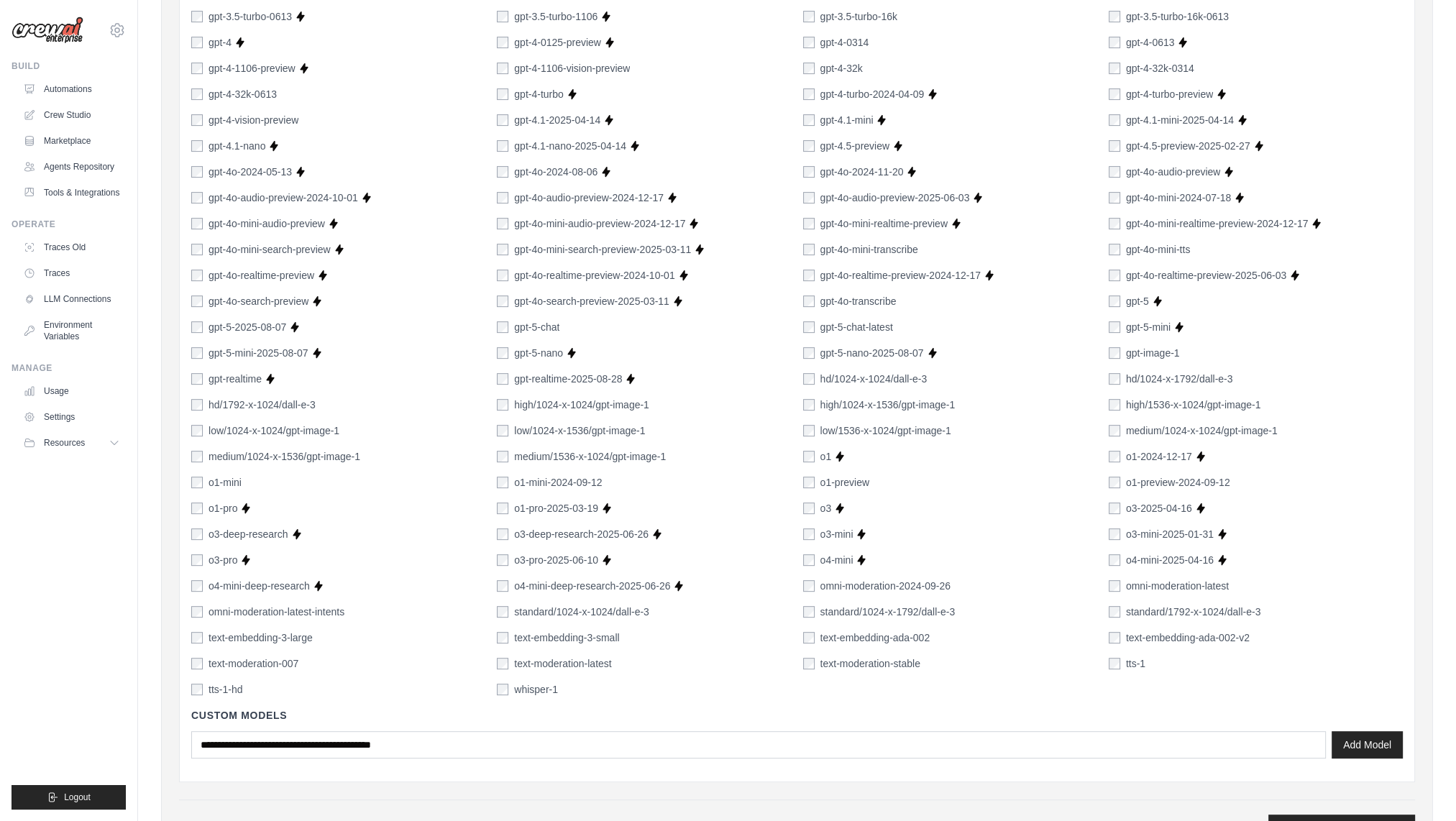
scroll to position [767, 0]
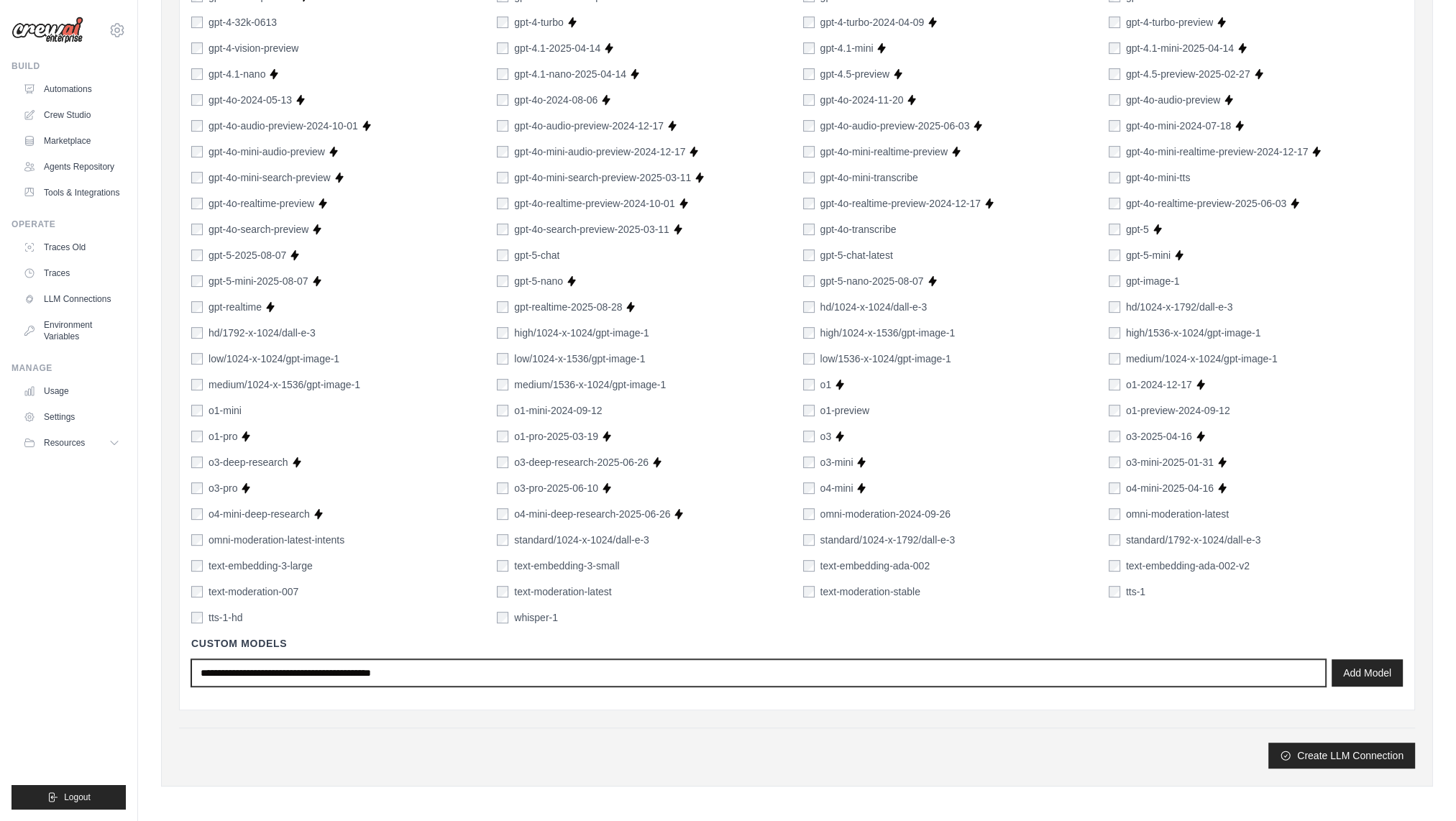
click at [347, 679] on input "text" at bounding box center [758, 673] width 1134 height 27
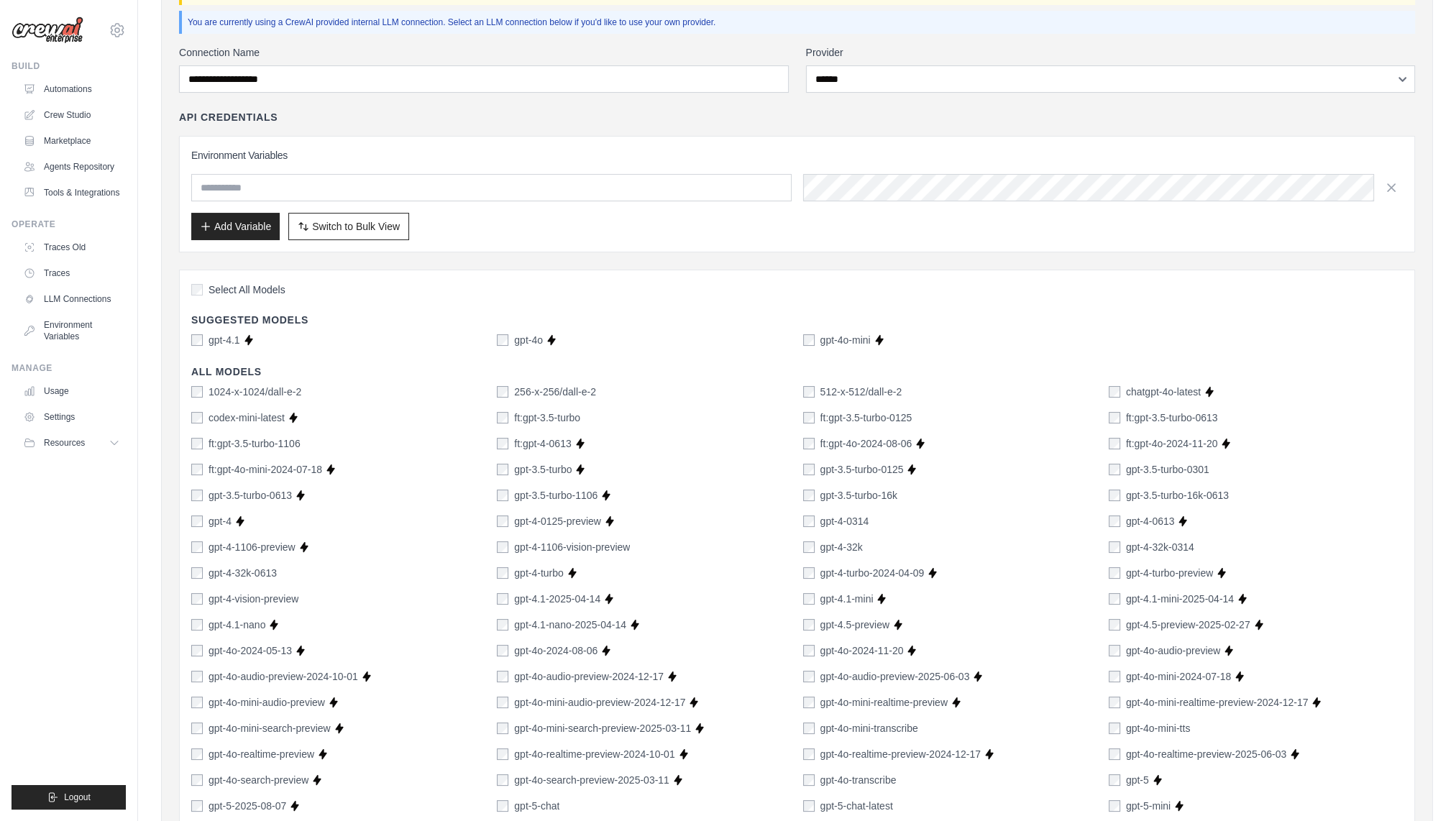
scroll to position [0, 0]
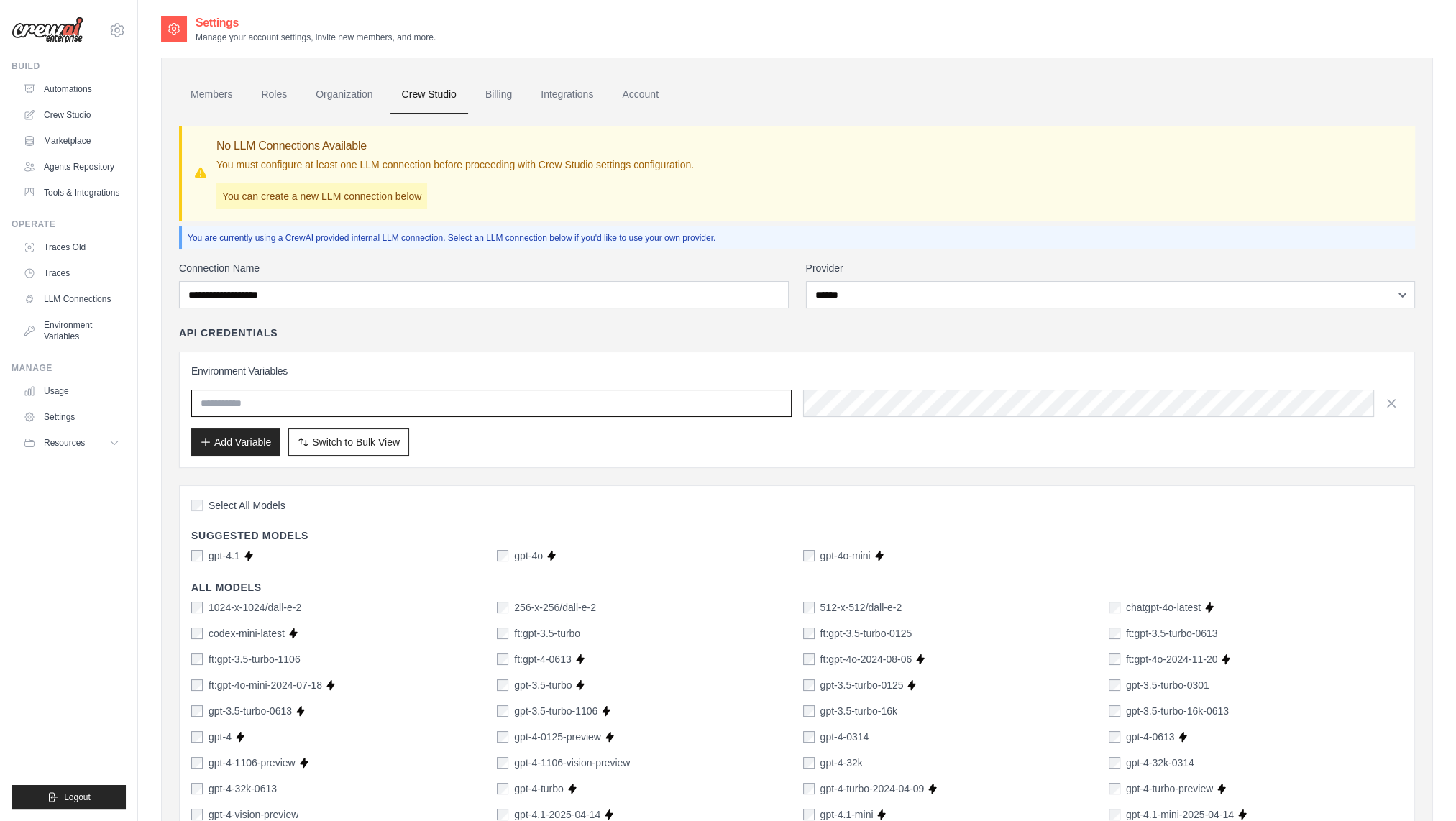
click at [653, 391] on input "text" at bounding box center [491, 403] width 601 height 27
drag, startPoint x: 625, startPoint y: 339, endPoint x: 618, endPoint y: 357, distance: 19.3
click at [625, 339] on div "API Credentials Environment Variables Add Variable Switch to Bulk View Switch t…" at bounding box center [797, 397] width 1236 height 142
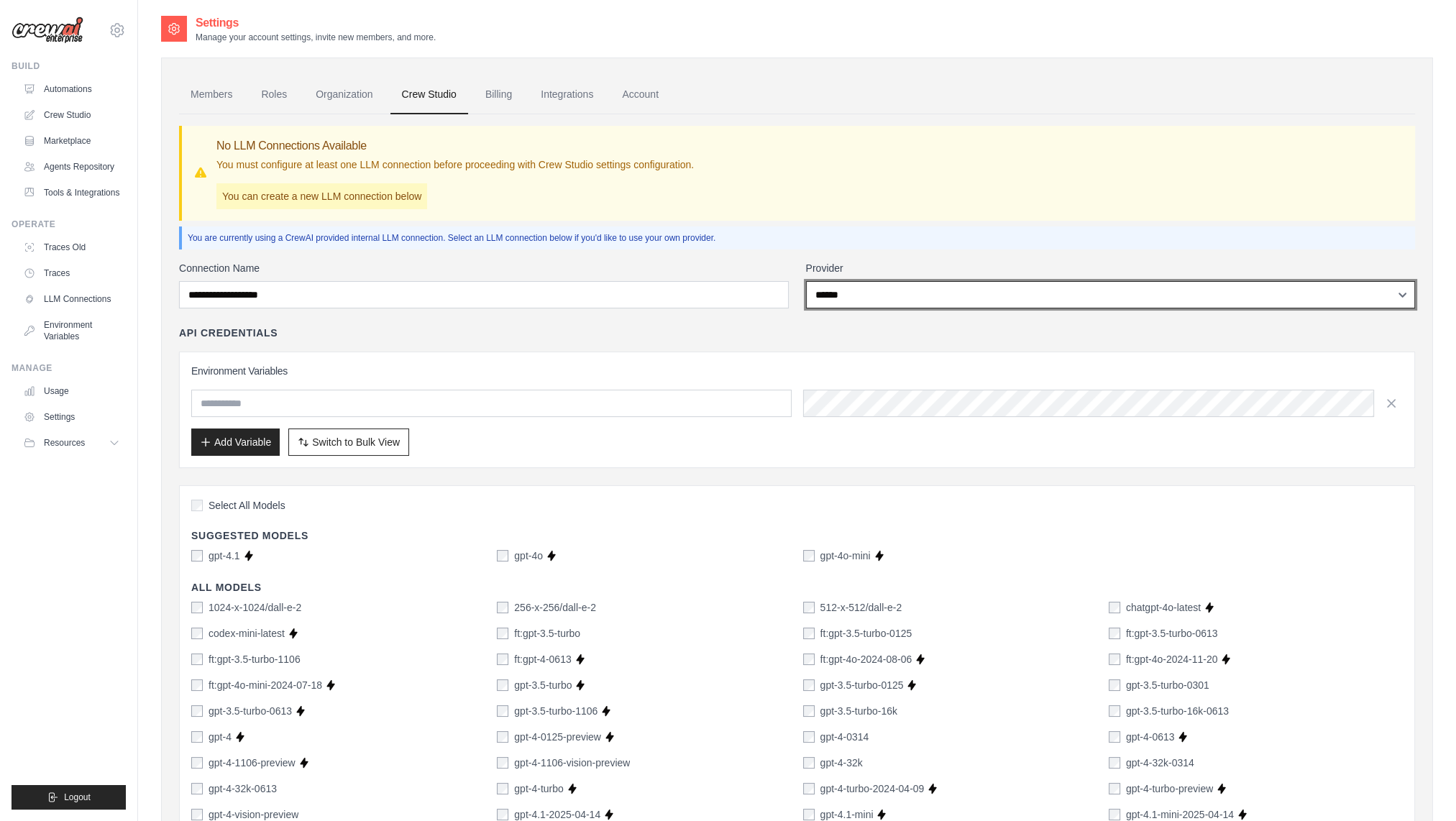
click at [1397, 291] on select "**********" at bounding box center [1111, 294] width 609 height 27
click at [806, 281] on select "**********" at bounding box center [1111, 294] width 609 height 27
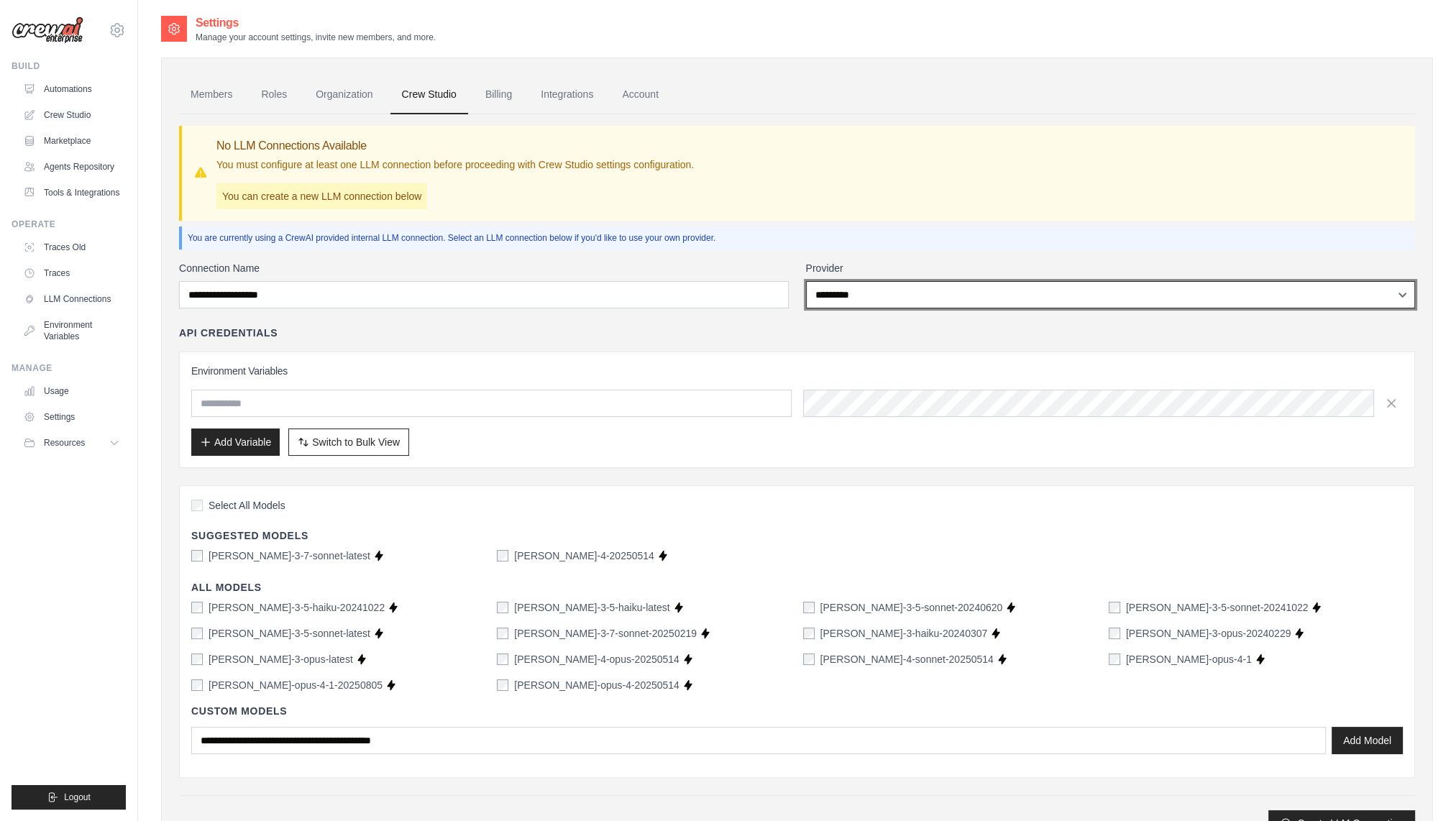
click at [971, 294] on select "**********" at bounding box center [1111, 294] width 609 height 27
click at [806, 281] on select "**********" at bounding box center [1111, 294] width 609 height 27
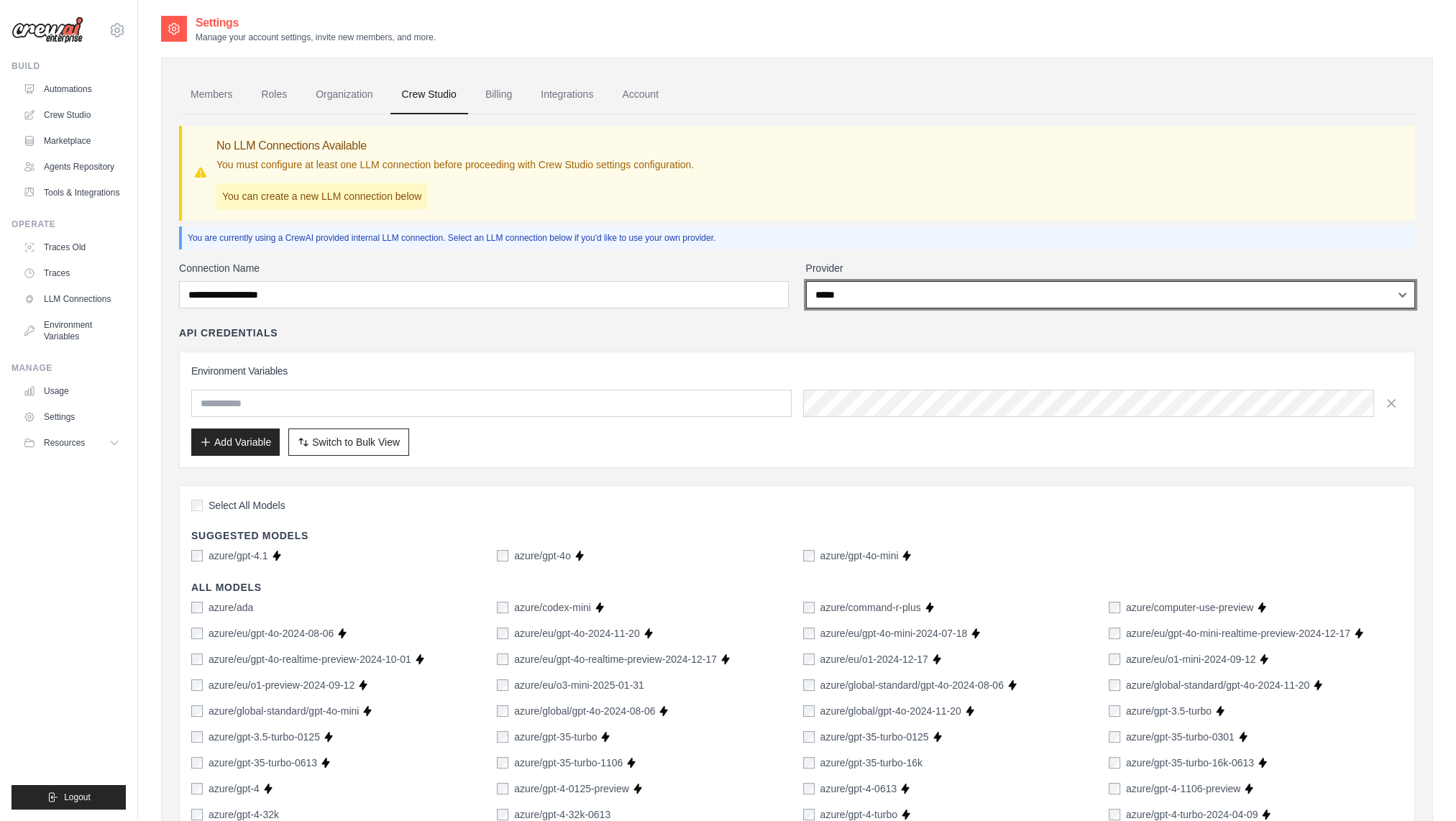
click at [926, 294] on select "**********" at bounding box center [1111, 294] width 609 height 27
click at [806, 281] on select "**********" at bounding box center [1111, 294] width 609 height 27
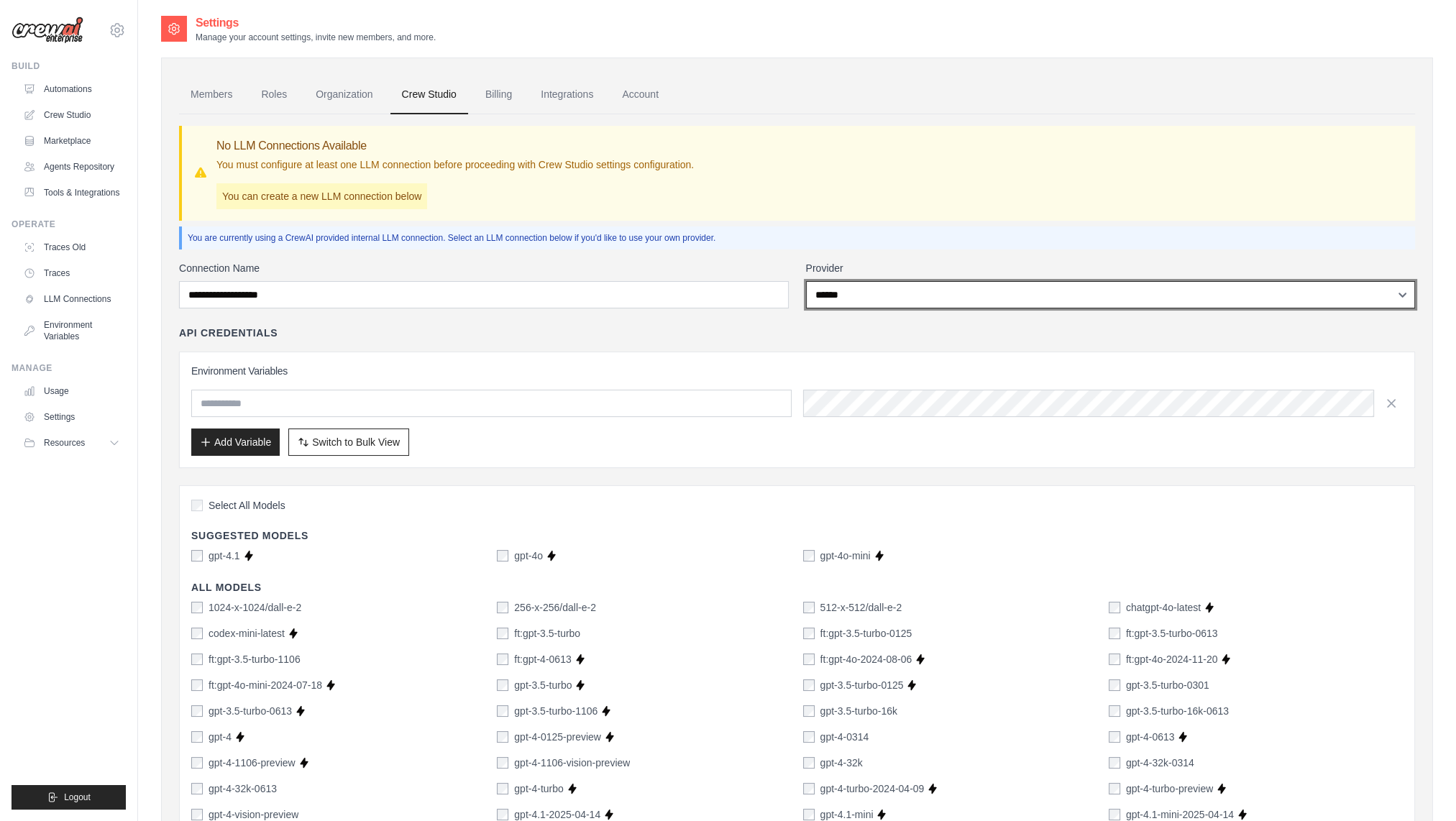
click at [957, 306] on select "**********" at bounding box center [1111, 294] width 609 height 27
click at [806, 281] on select "**********" at bounding box center [1111, 294] width 609 height 27
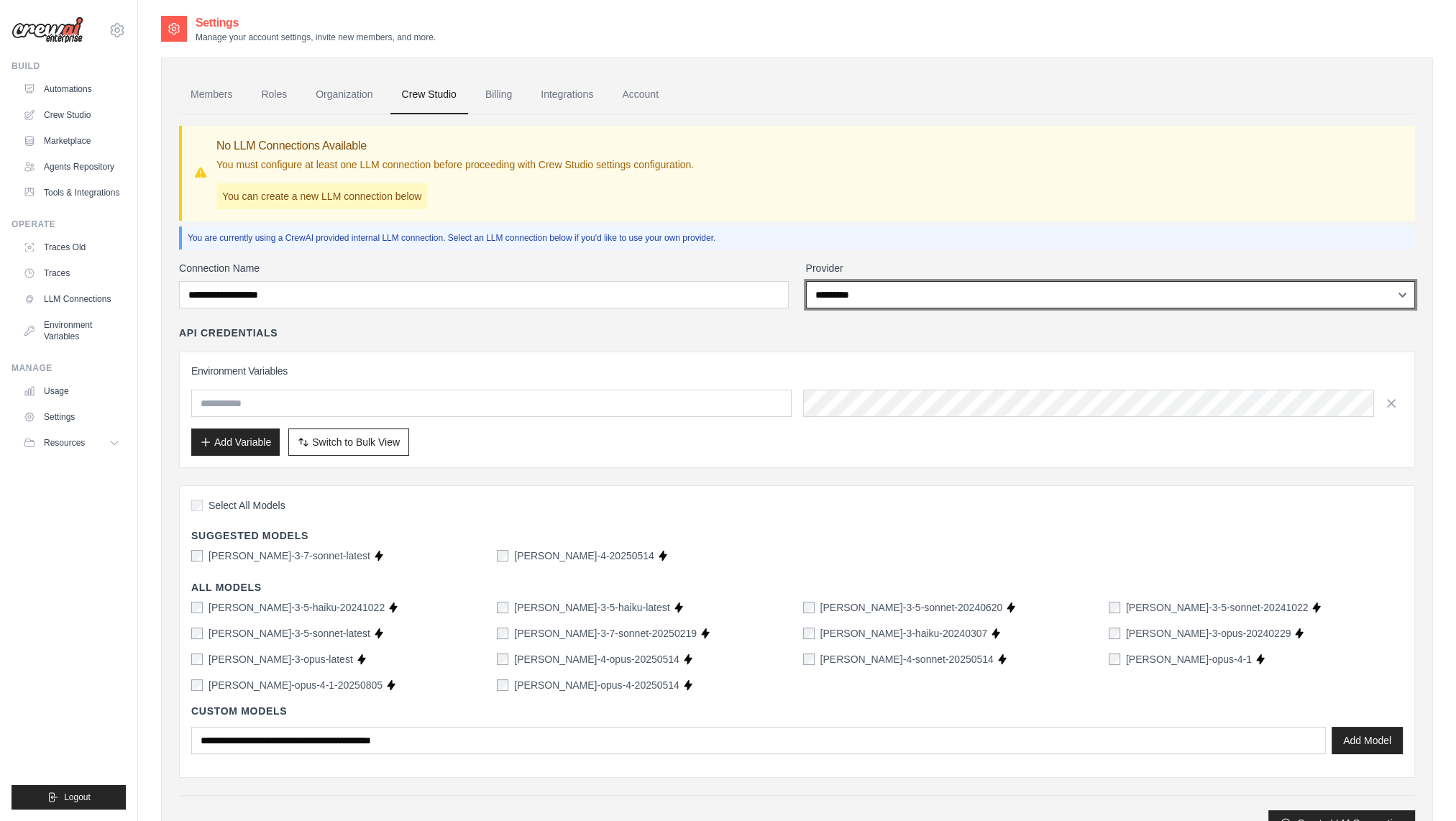
click at [965, 301] on select "**********" at bounding box center [1111, 294] width 609 height 27
click at [806, 281] on select "**********" at bounding box center [1111, 294] width 609 height 27
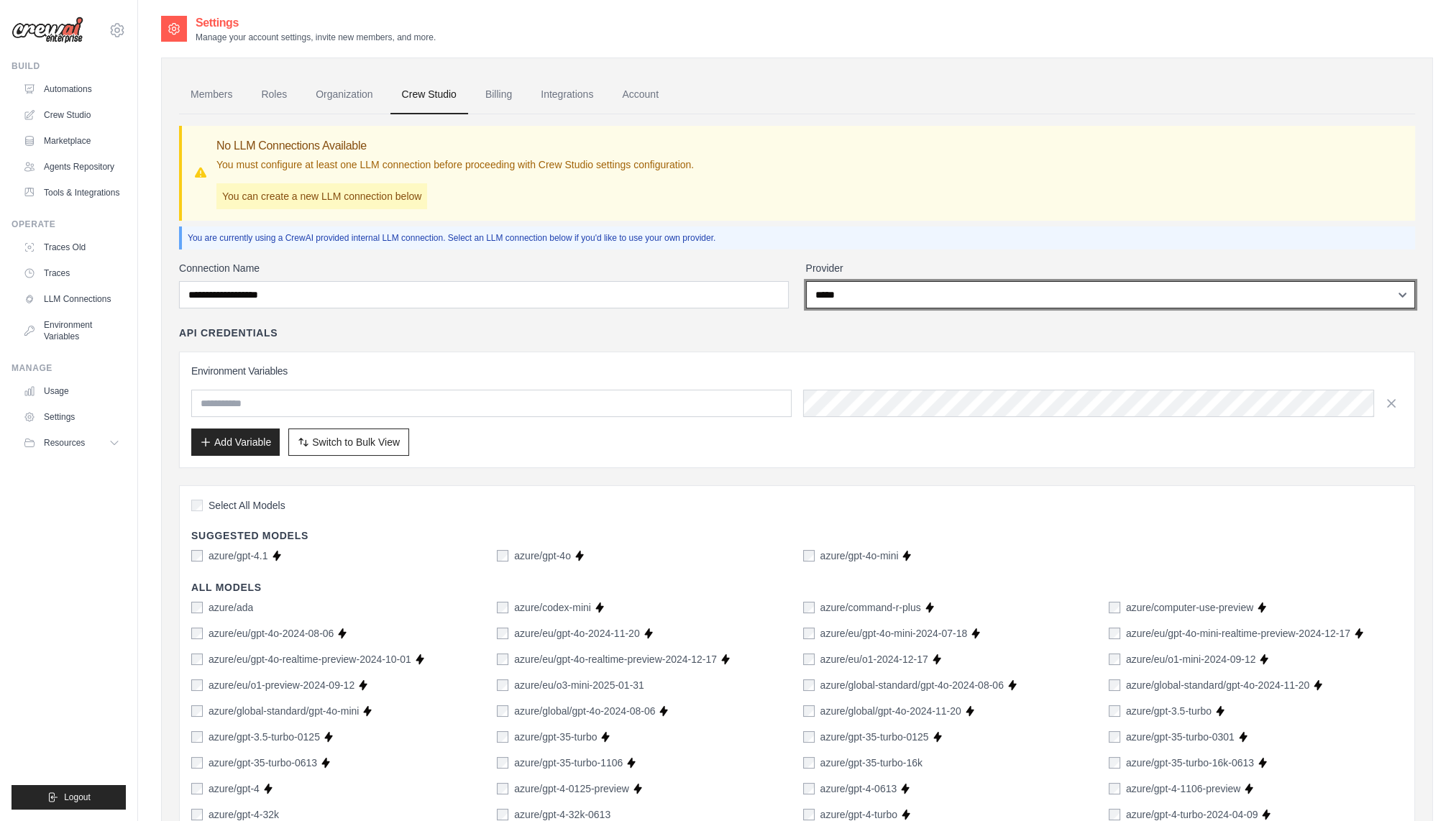
click at [909, 304] on select "**********" at bounding box center [1111, 294] width 609 height 27
select select "*********"
click at [806, 281] on select "**********" at bounding box center [1111, 294] width 609 height 27
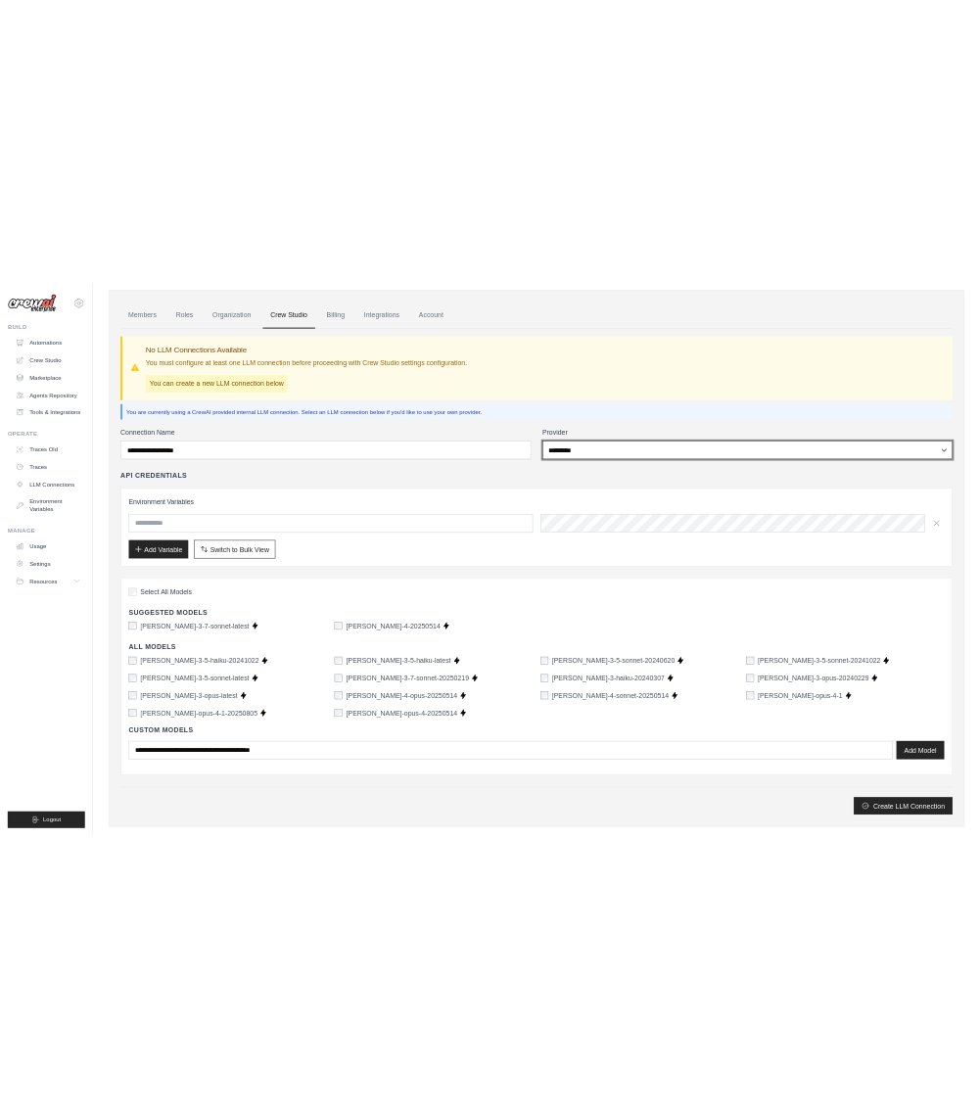
scroll to position [92, 0]
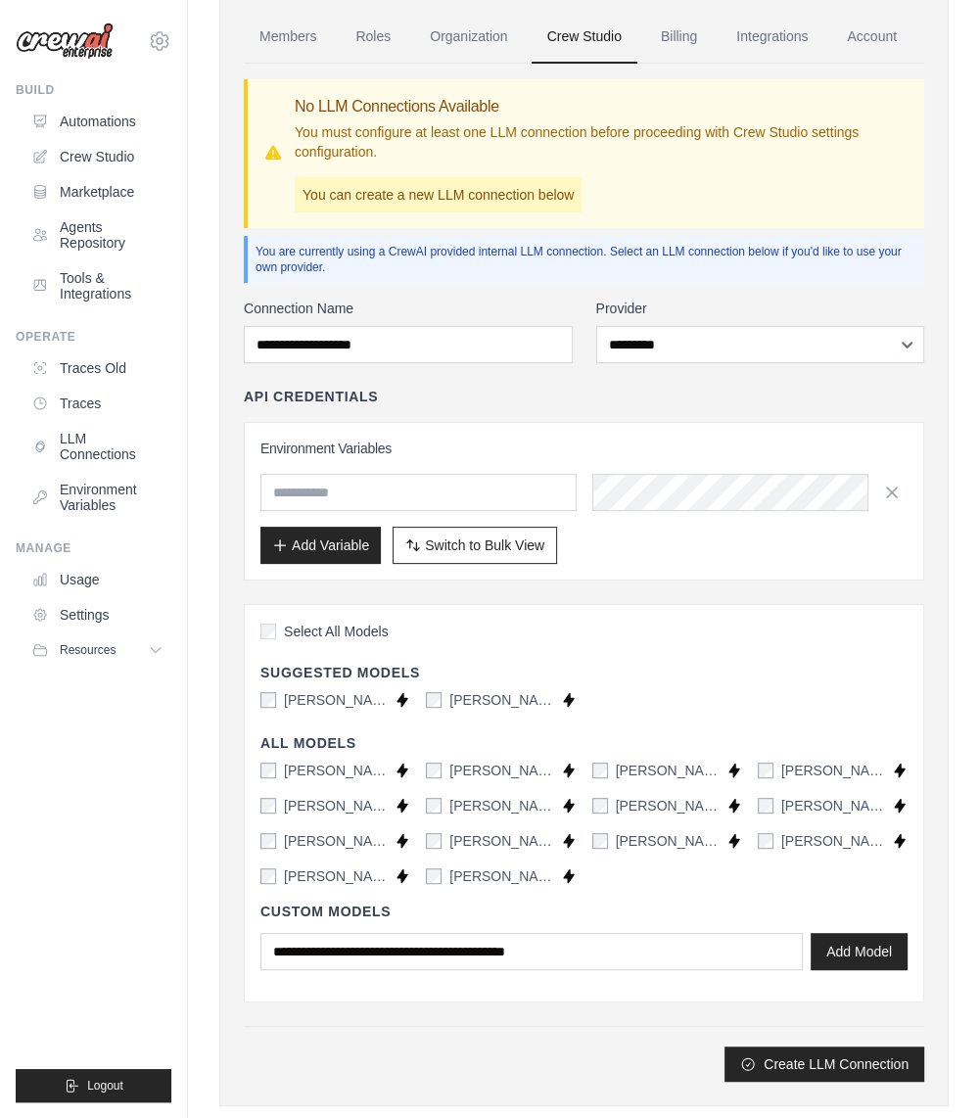
click at [85, 47] on img at bounding box center [65, 41] width 98 height 37
click at [61, 44] on img at bounding box center [65, 41] width 98 height 37
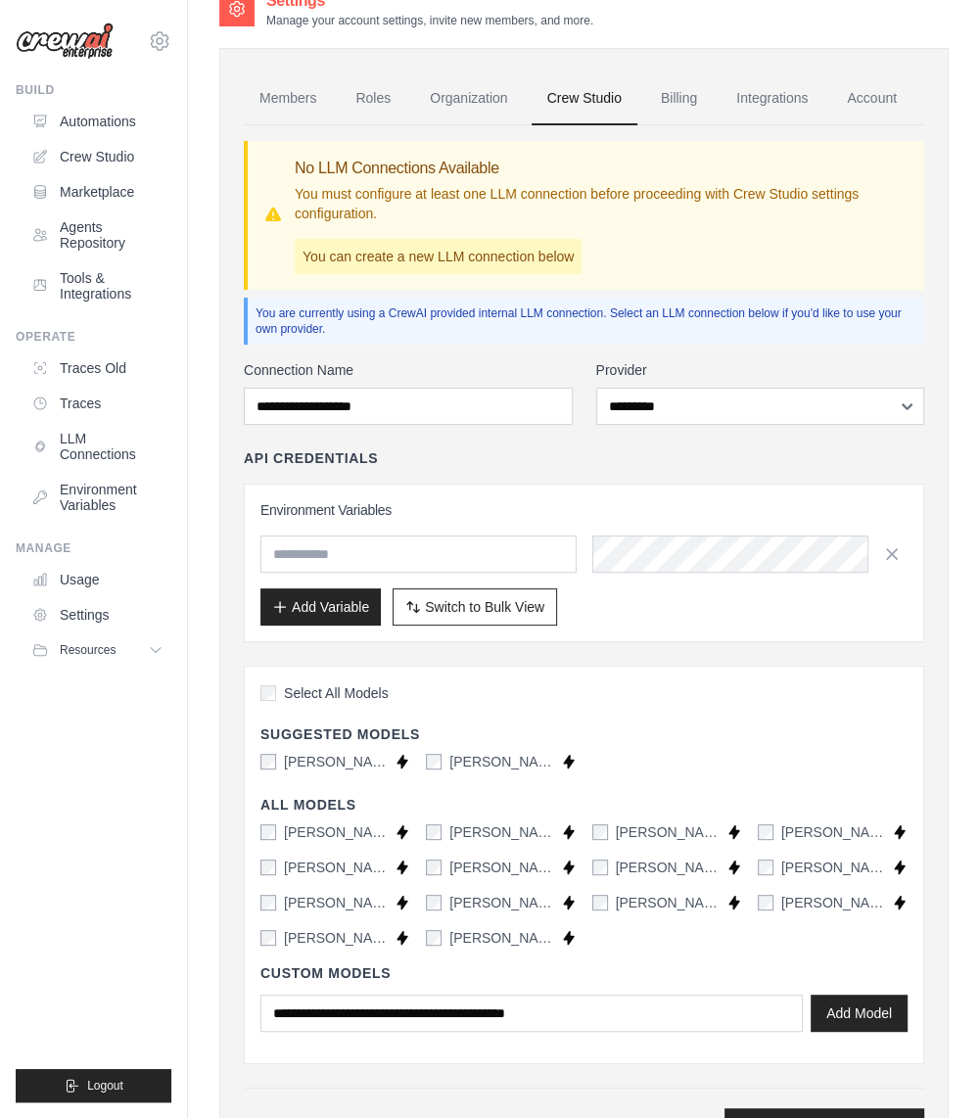
scroll to position [0, 0]
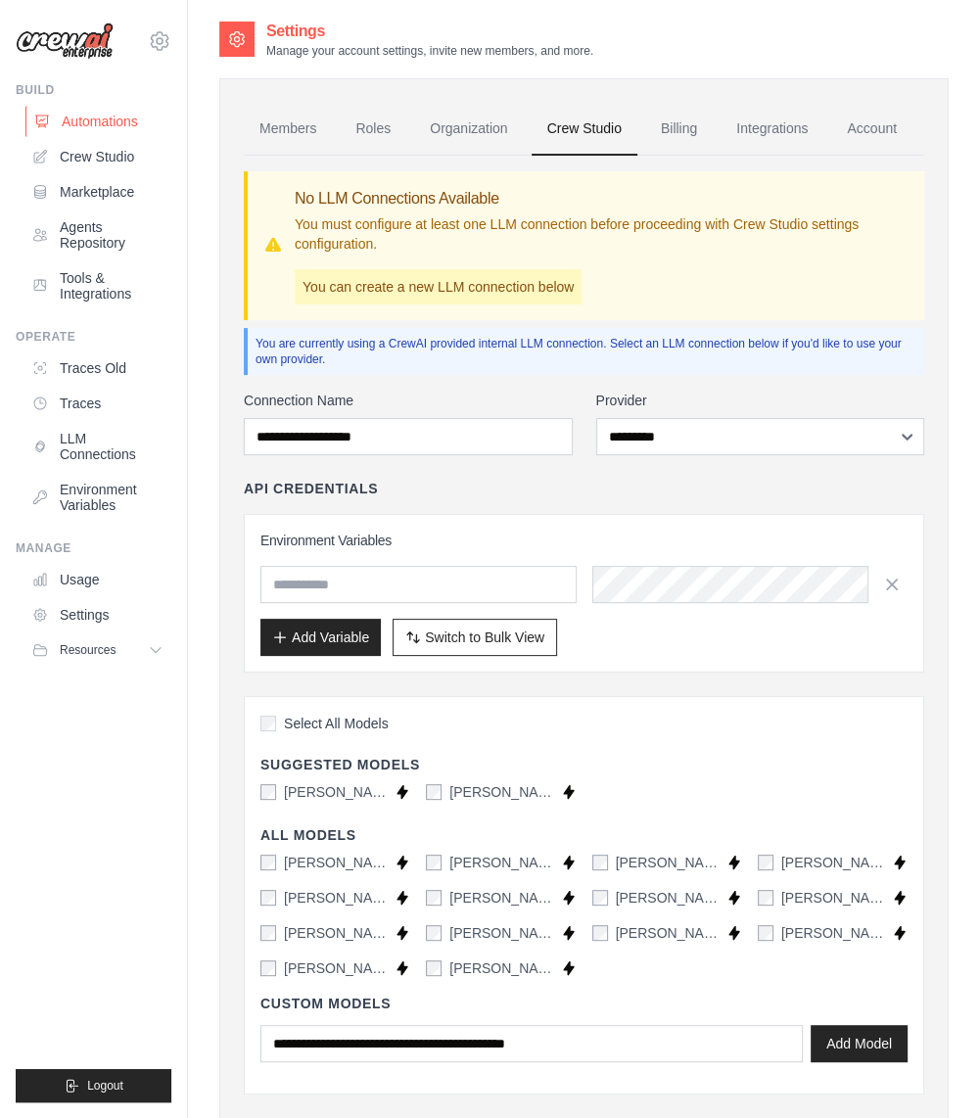
click at [86, 118] on link "Automations" at bounding box center [99, 121] width 148 height 31
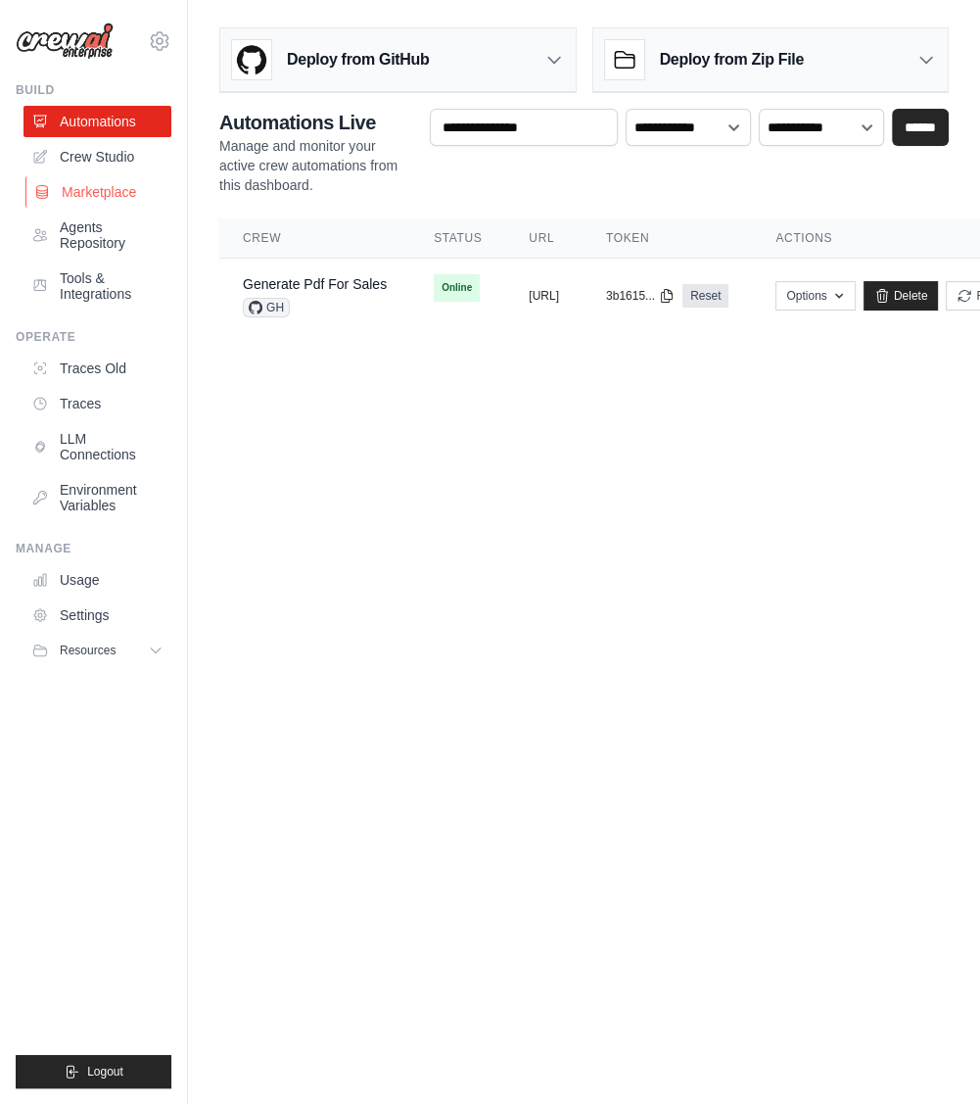
click at [94, 197] on link "Marketplace" at bounding box center [99, 191] width 148 height 31
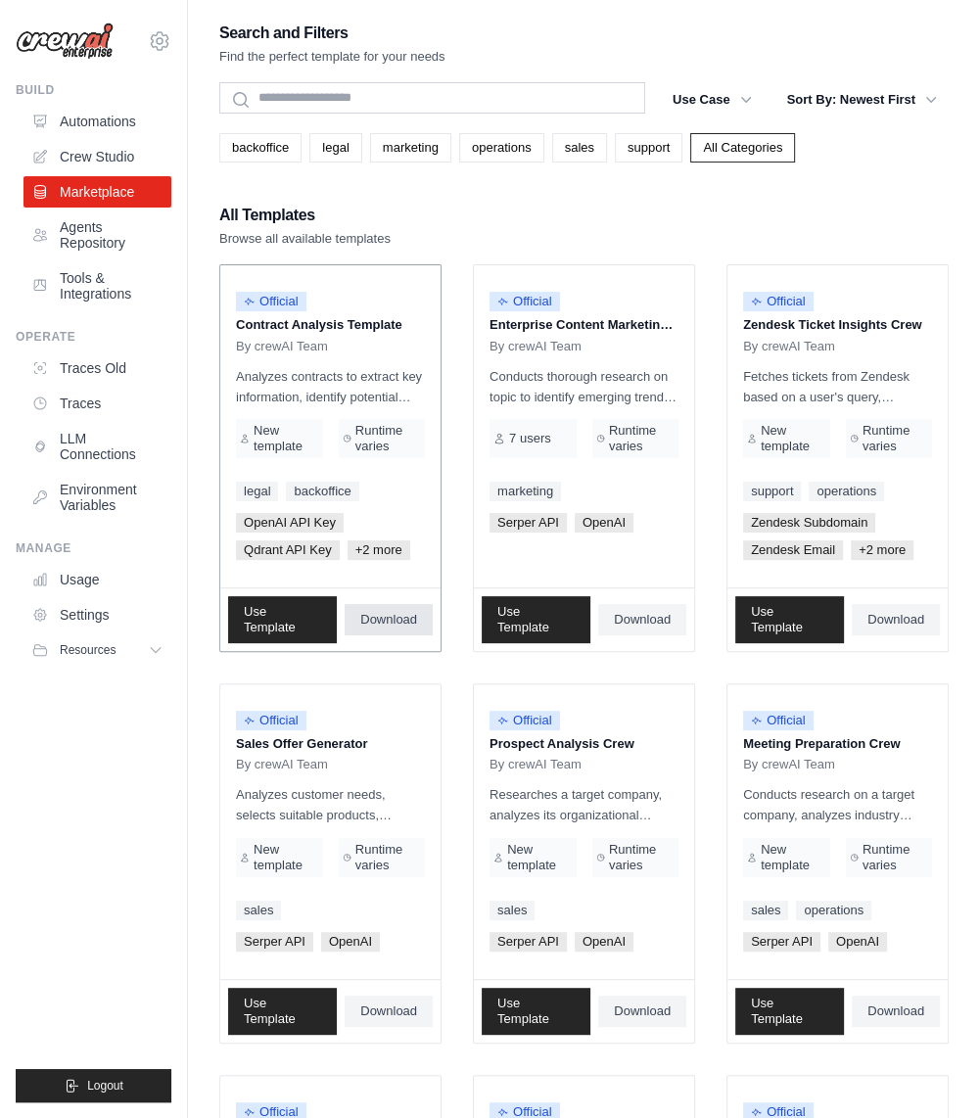
click at [401, 614] on span "Download" at bounding box center [388, 620] width 57 height 16
click at [262, 179] on div "Search and Filters Find the perfect template for your needs Search Use Case bac…" at bounding box center [584, 986] width 730 height 1932
click at [118, 657] on button "Resources" at bounding box center [99, 650] width 148 height 31
click at [102, 686] on span "Documentation" at bounding box center [116, 684] width 92 height 16
click at [101, 230] on link "Agents Repository" at bounding box center [99, 235] width 148 height 47
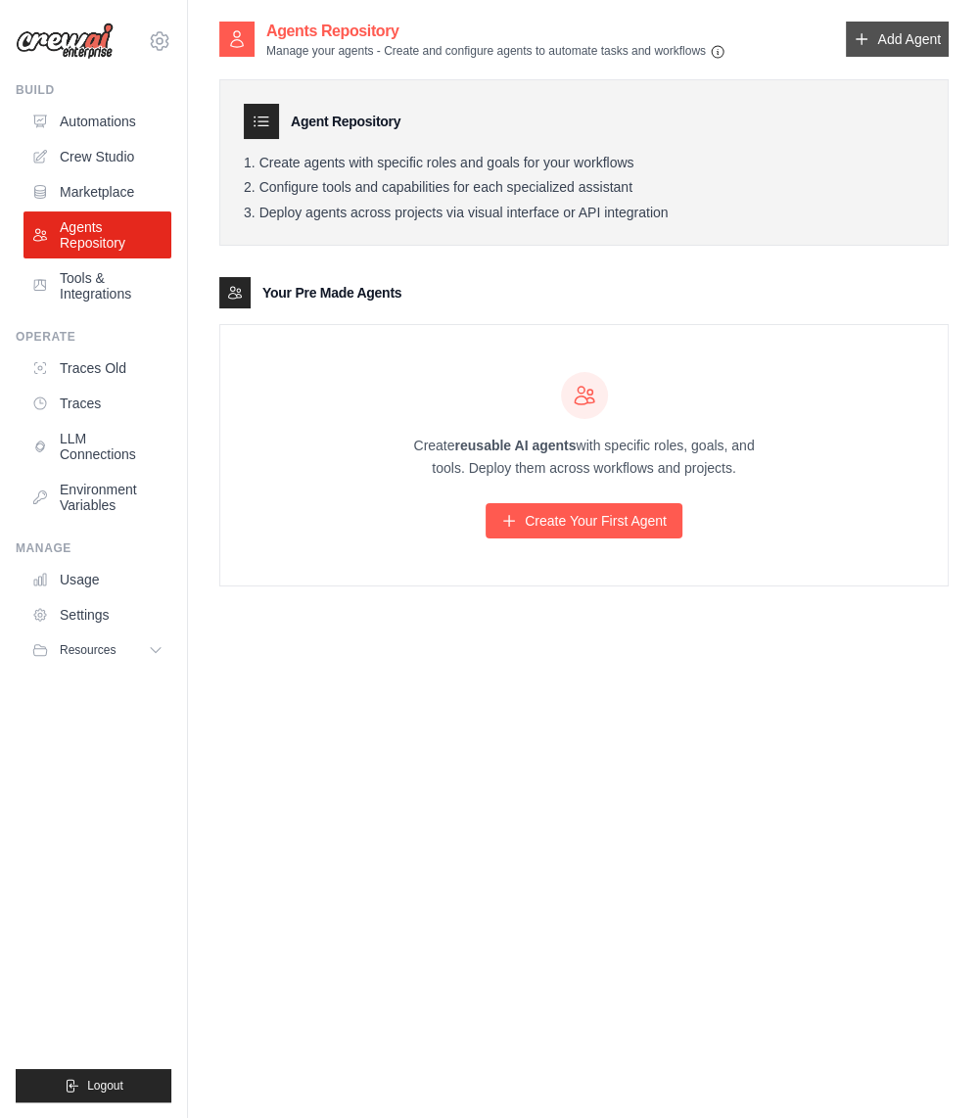
click at [874, 37] on link "Add Agent" at bounding box center [897, 39] width 103 height 35
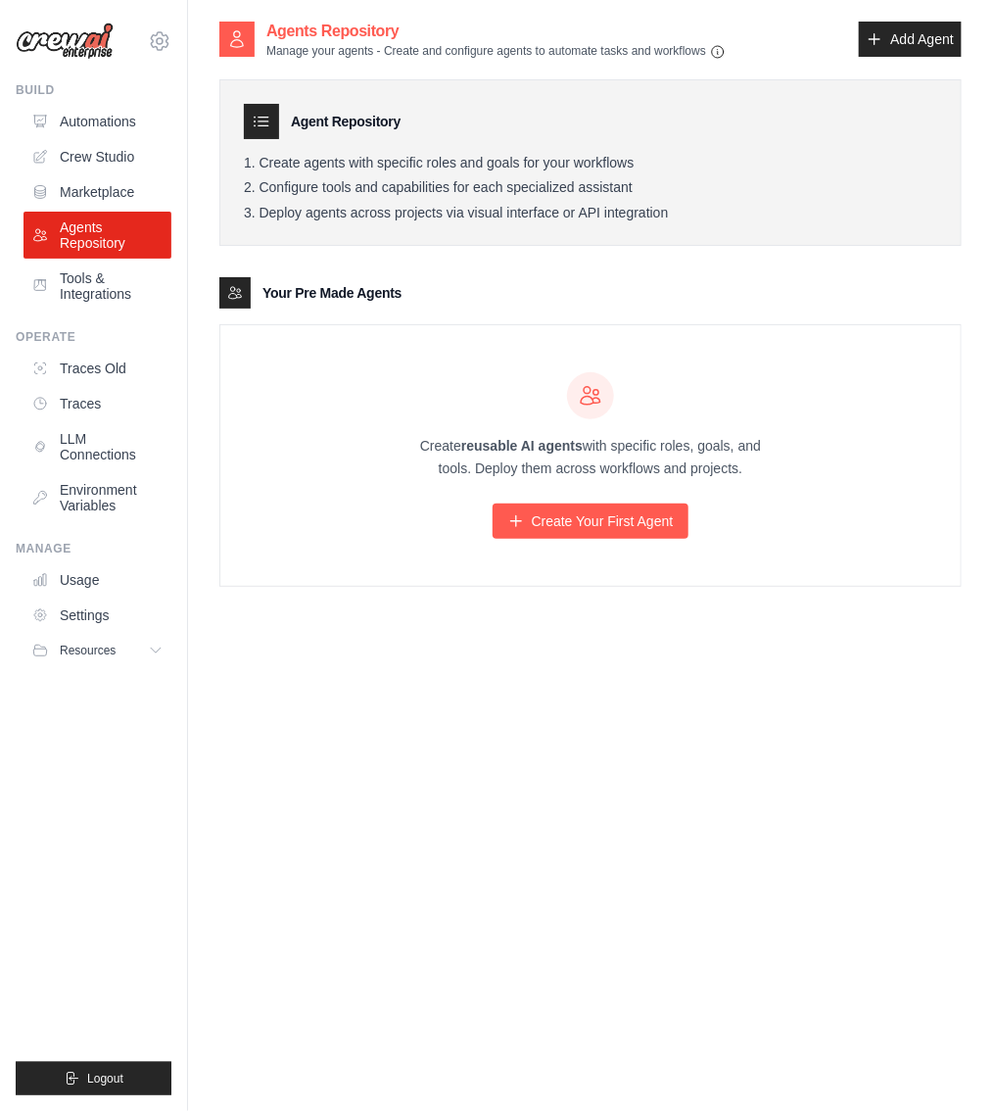
click at [580, 663] on div "Agents Repository Manage your agents - Create and configure agents to automate …" at bounding box center [590, 575] width 742 height 1111
